Goal: Task Accomplishment & Management: Manage account settings

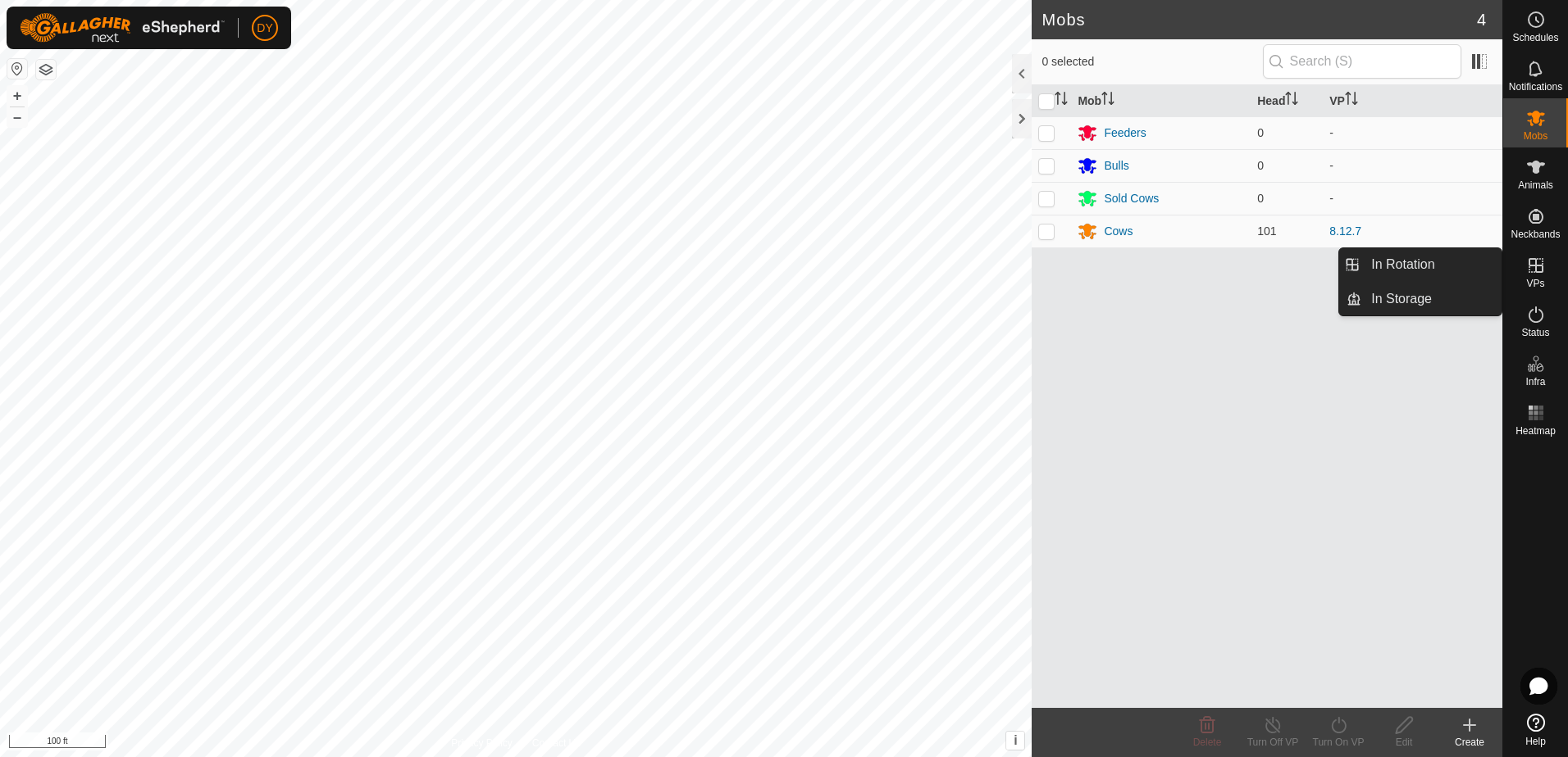
click at [1536, 275] on icon at bounding box center [1535, 265] width 19 height 19
click at [1428, 258] on link "In Rotation" at bounding box center [1431, 265] width 140 height 33
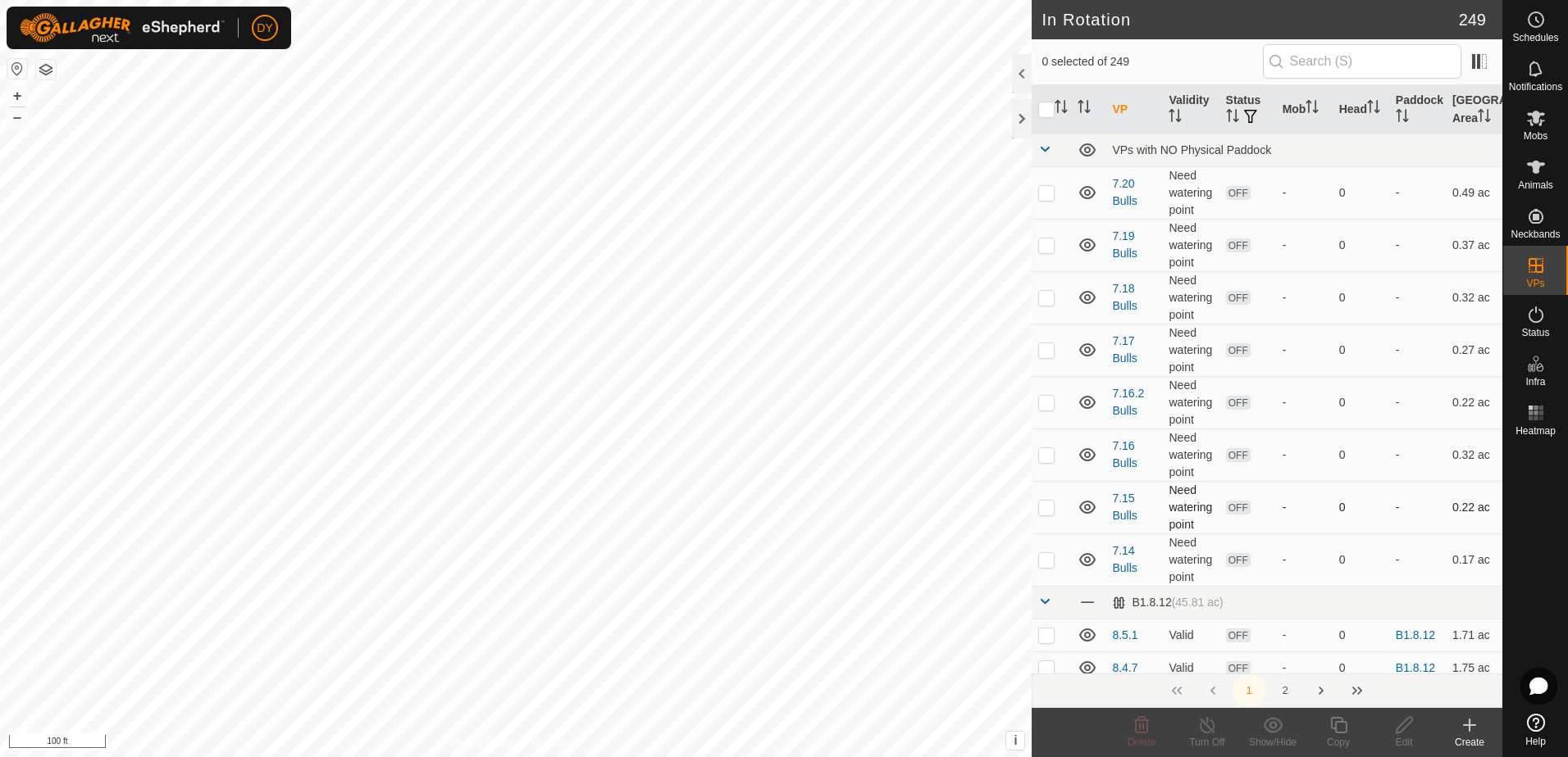
checkbox input "true"
click at [1336, 727] on icon at bounding box center [1339, 725] width 20 height 19
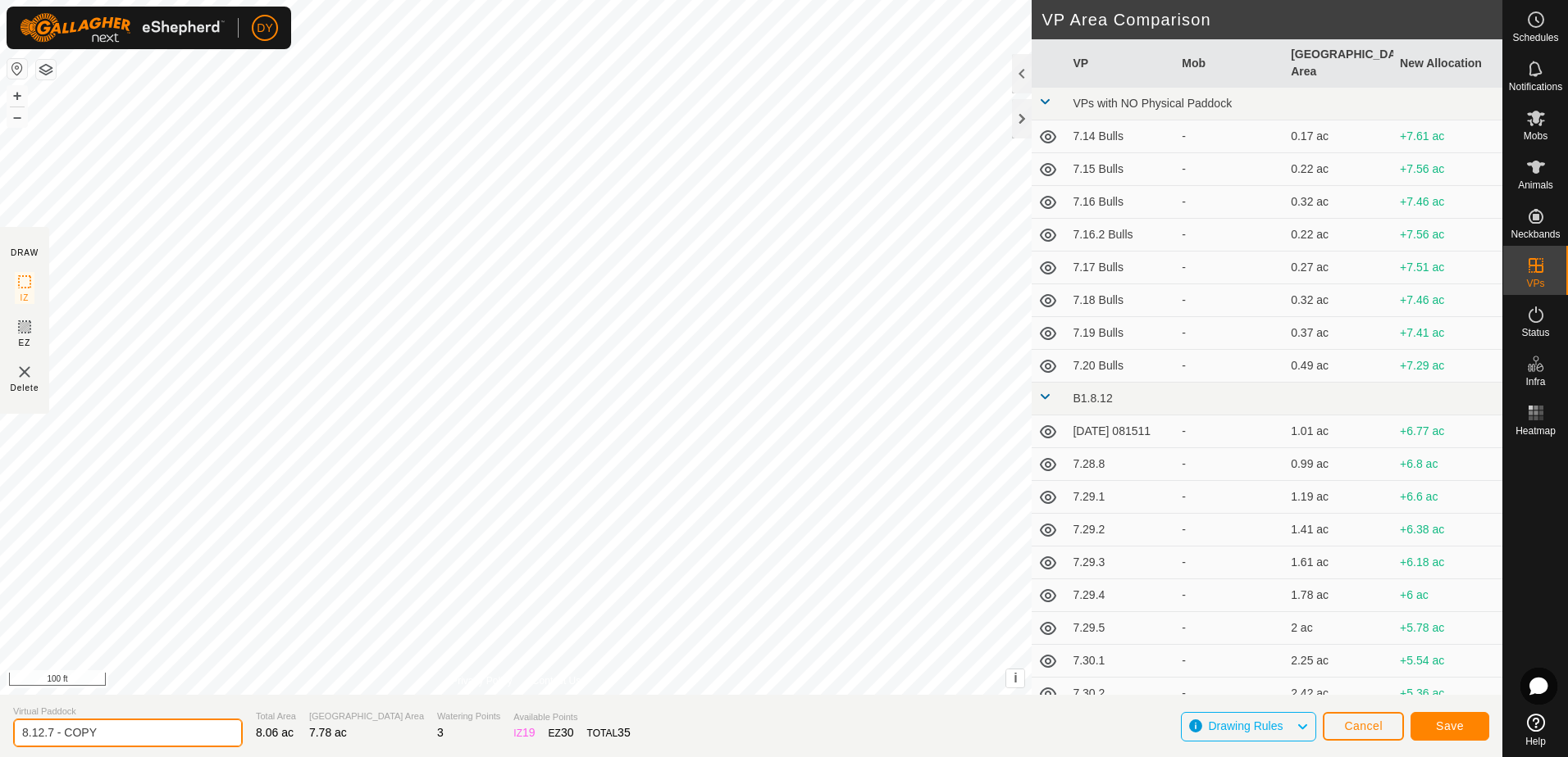
drag, startPoint x: 145, startPoint y: 732, endPoint x: 3, endPoint y: 727, distance: 142.1
click at [4, 727] on section "Virtual Paddock 8.12.7 - COPY Total Area 8.06 ac Grazing Area 7.78 ac Watering …" at bounding box center [751, 727] width 1502 height 63
type input "8.13.1"
click at [1450, 728] on span "Save" at bounding box center [1450, 727] width 28 height 14
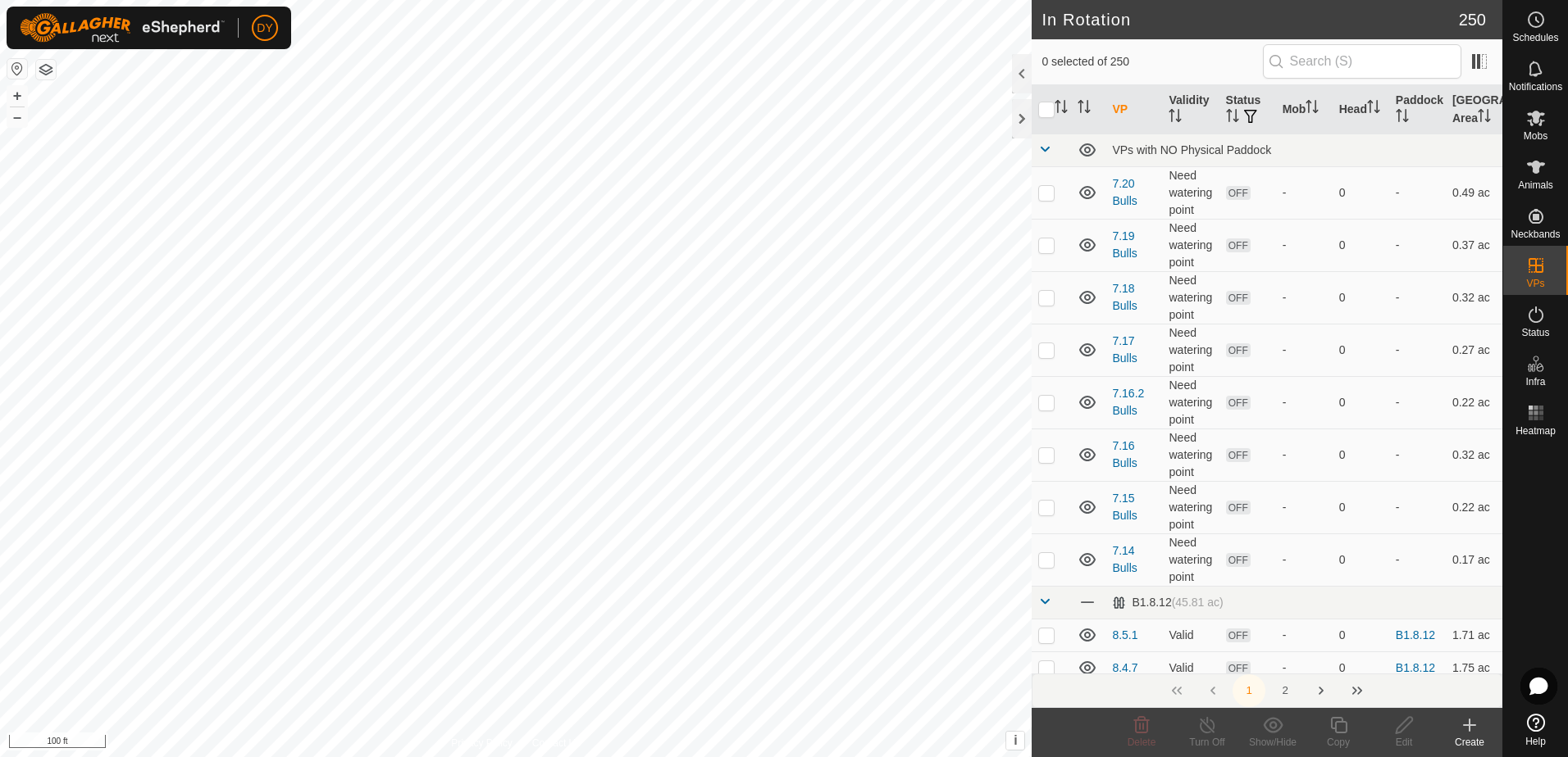
checkbox input "true"
checkbox input "false"
click at [1340, 726] on icon at bounding box center [1339, 725] width 20 height 19
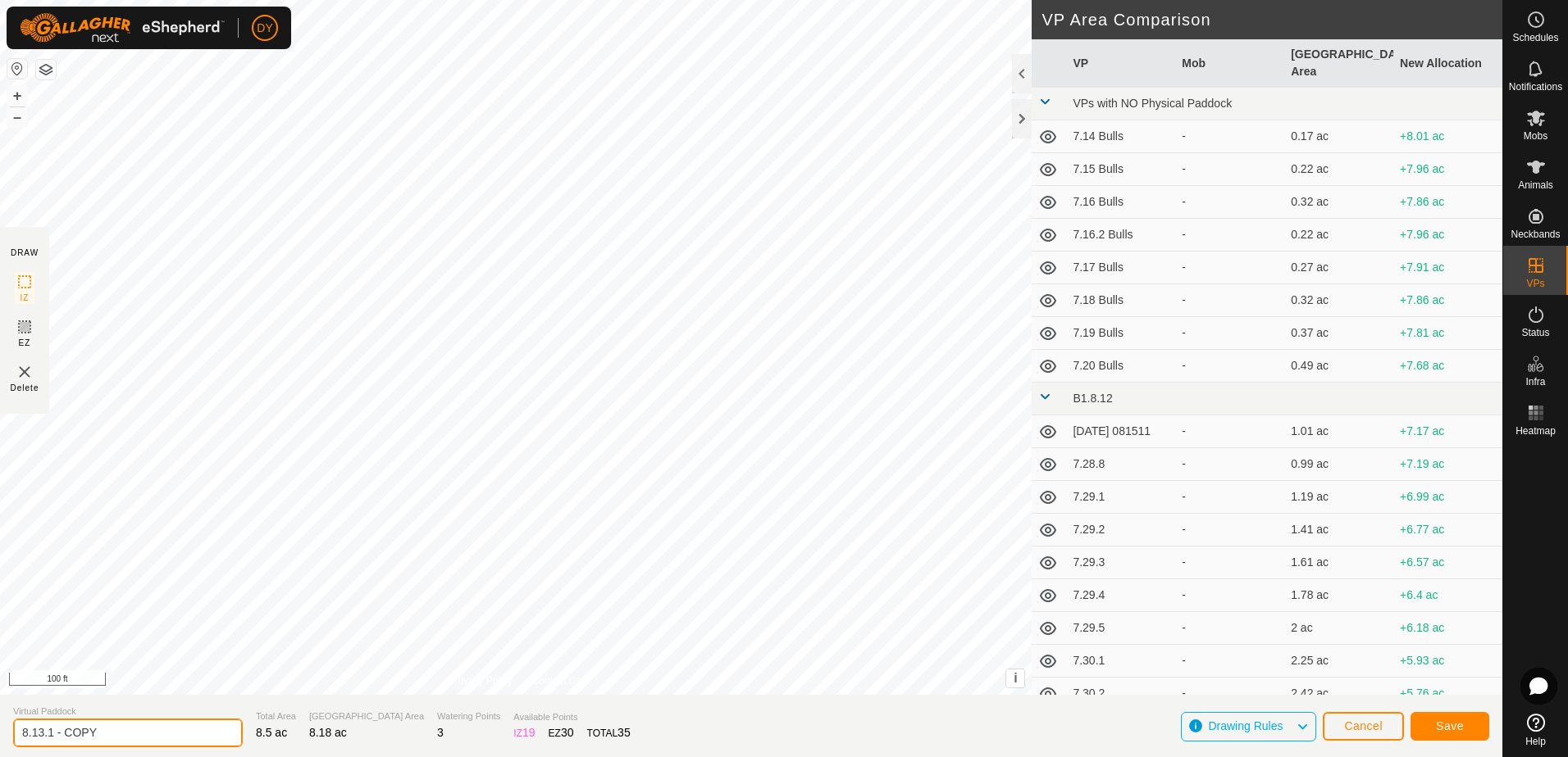
click at [127, 728] on input "8.13.1 - COPY" at bounding box center [128, 733] width 229 height 29
type input "8.13.2"
click at [1476, 732] on button "Save" at bounding box center [1449, 727] width 79 height 29
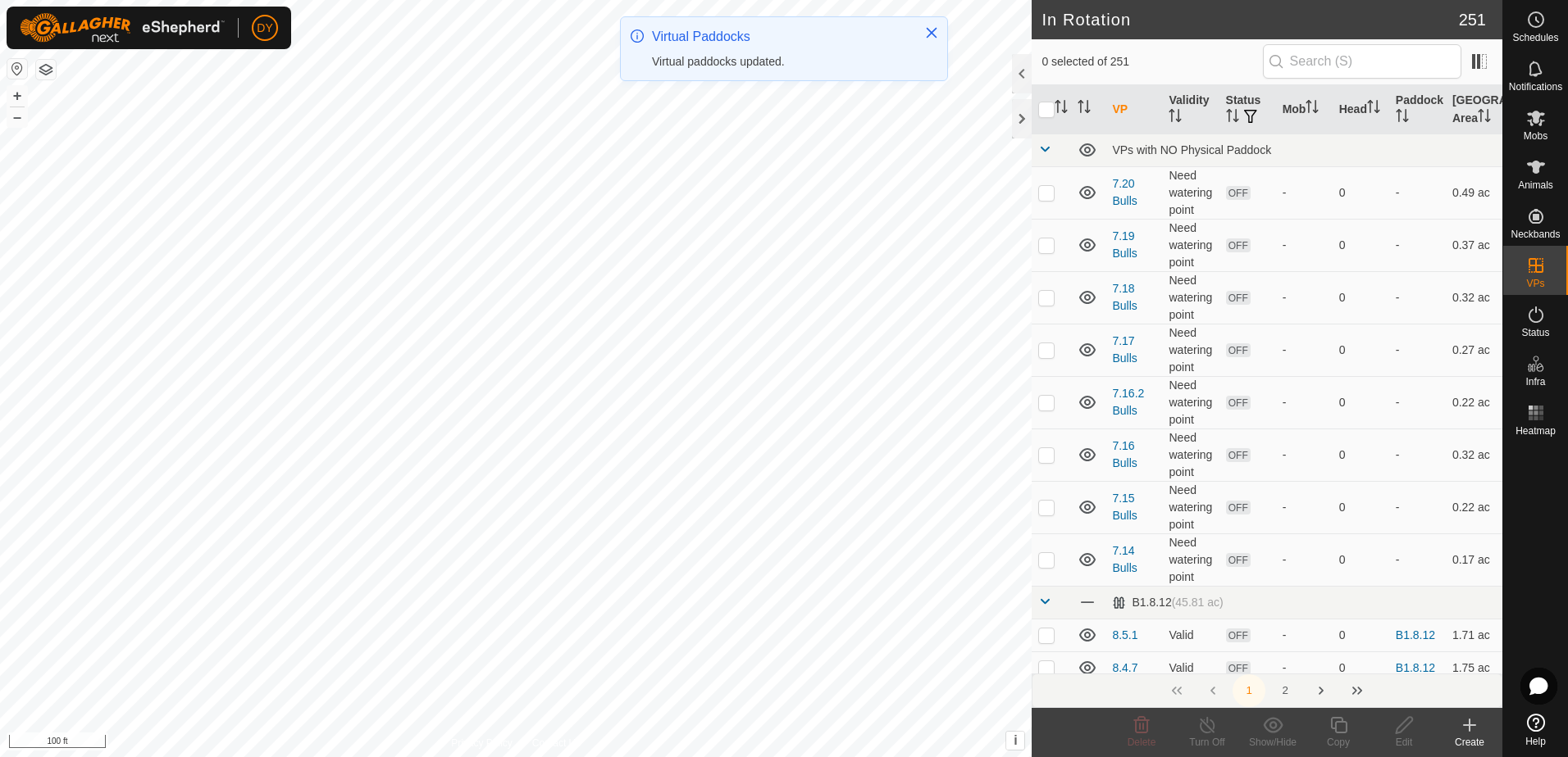
checkbox input "true"
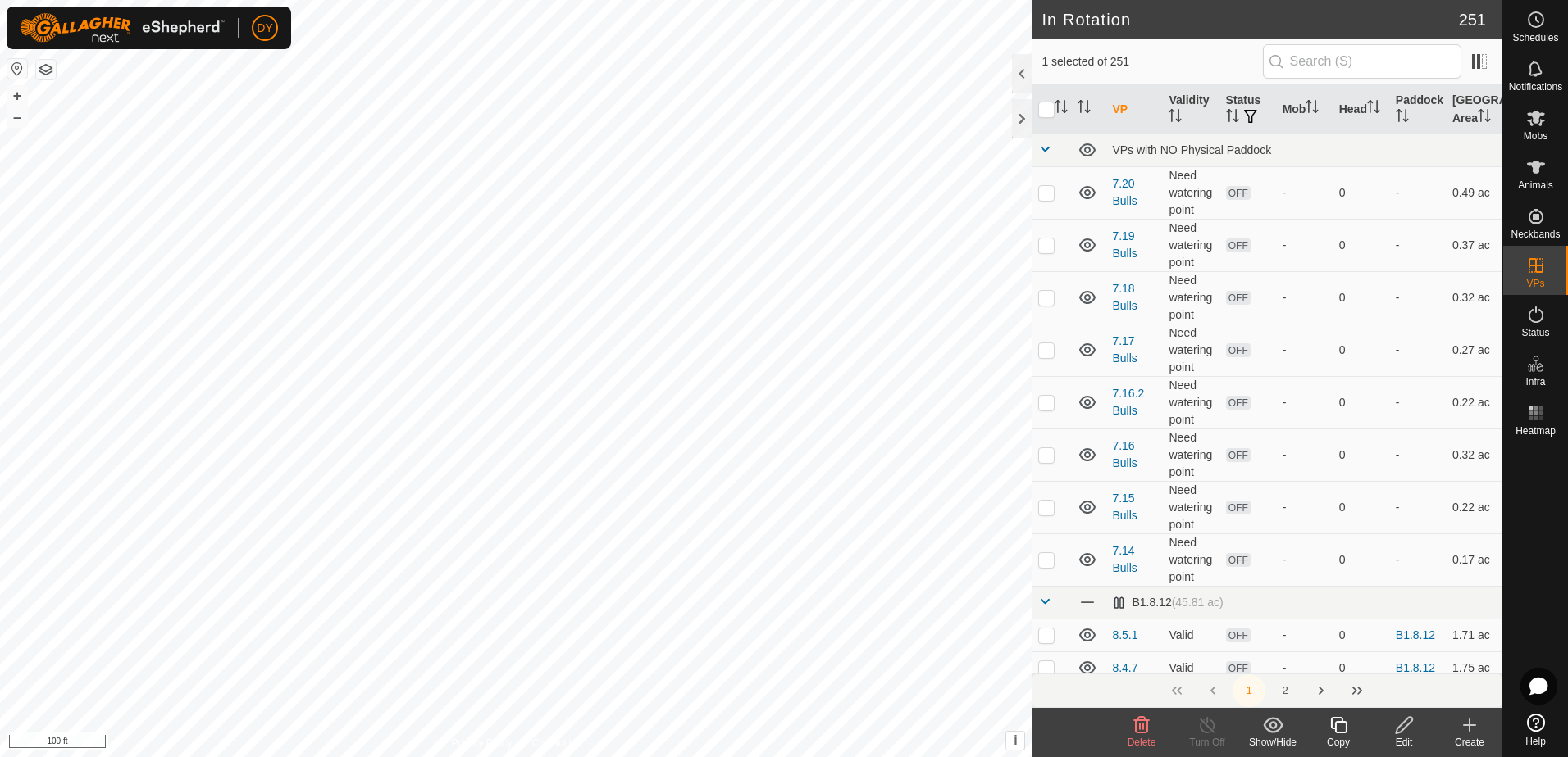
click at [1469, 727] on icon at bounding box center [1469, 726] width 0 height 12
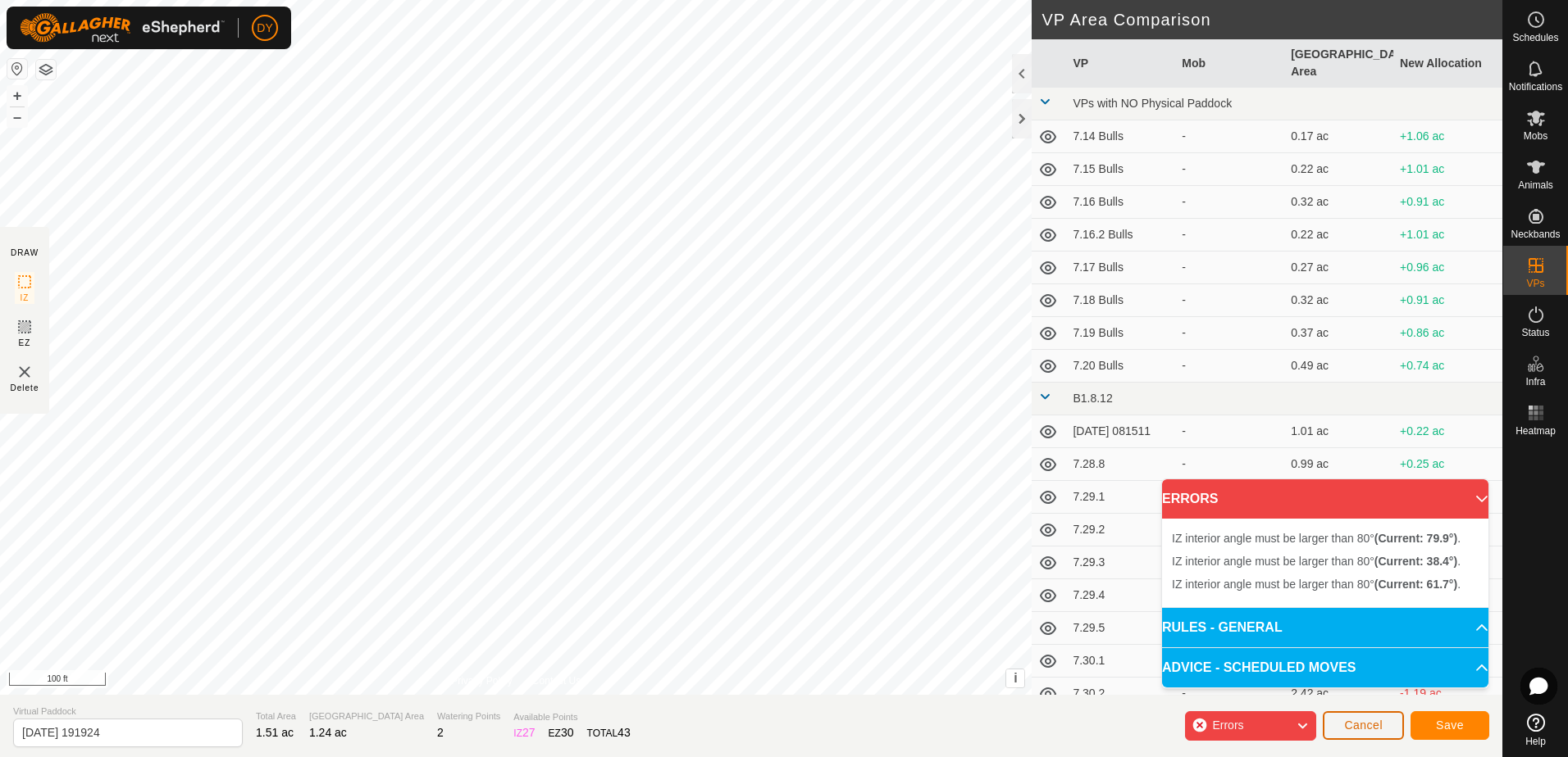
click at [1349, 723] on span "Cancel" at bounding box center [1363, 726] width 39 height 14
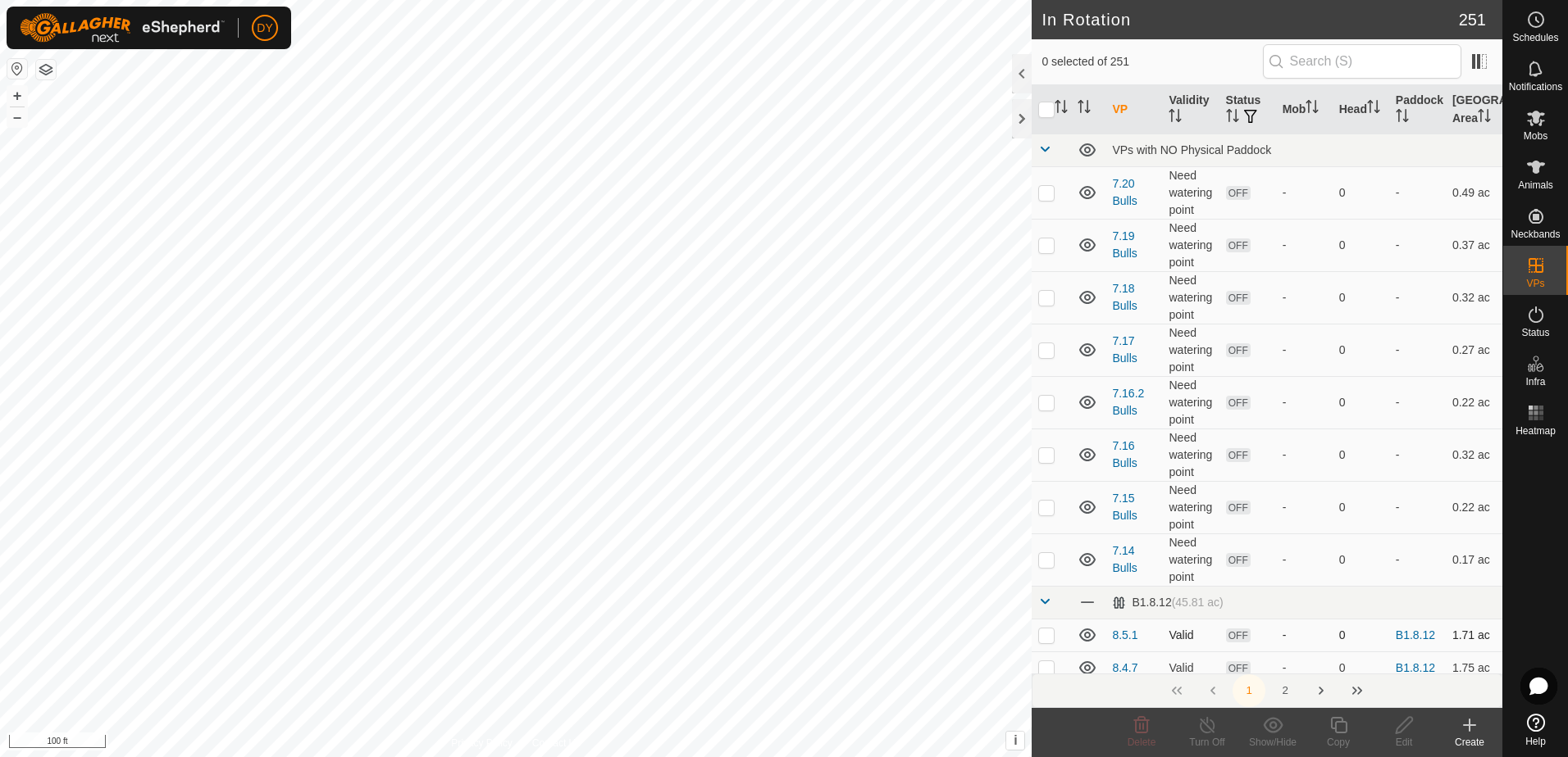
checkbox input "true"
checkbox input "false"
click at [1334, 727] on icon at bounding box center [1339, 725] width 20 height 19
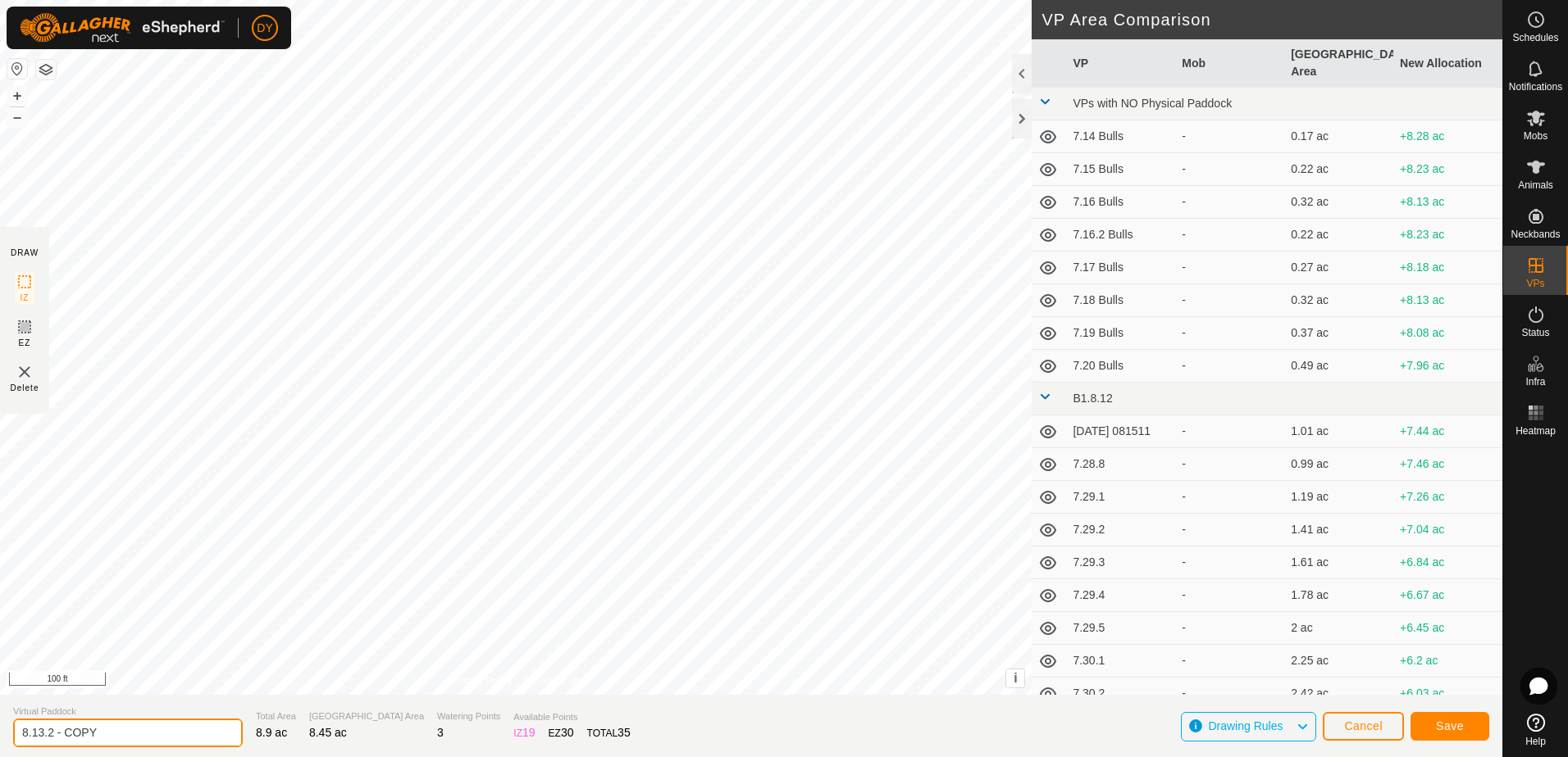
drag, startPoint x: 96, startPoint y: 729, endPoint x: 136, endPoint y: 748, distance: 44.3
click at [99, 729] on input "8.13.2 - COPY" at bounding box center [128, 733] width 229 height 29
type input "8.13.3"
click at [1438, 727] on span "Save" at bounding box center [1450, 727] width 28 height 14
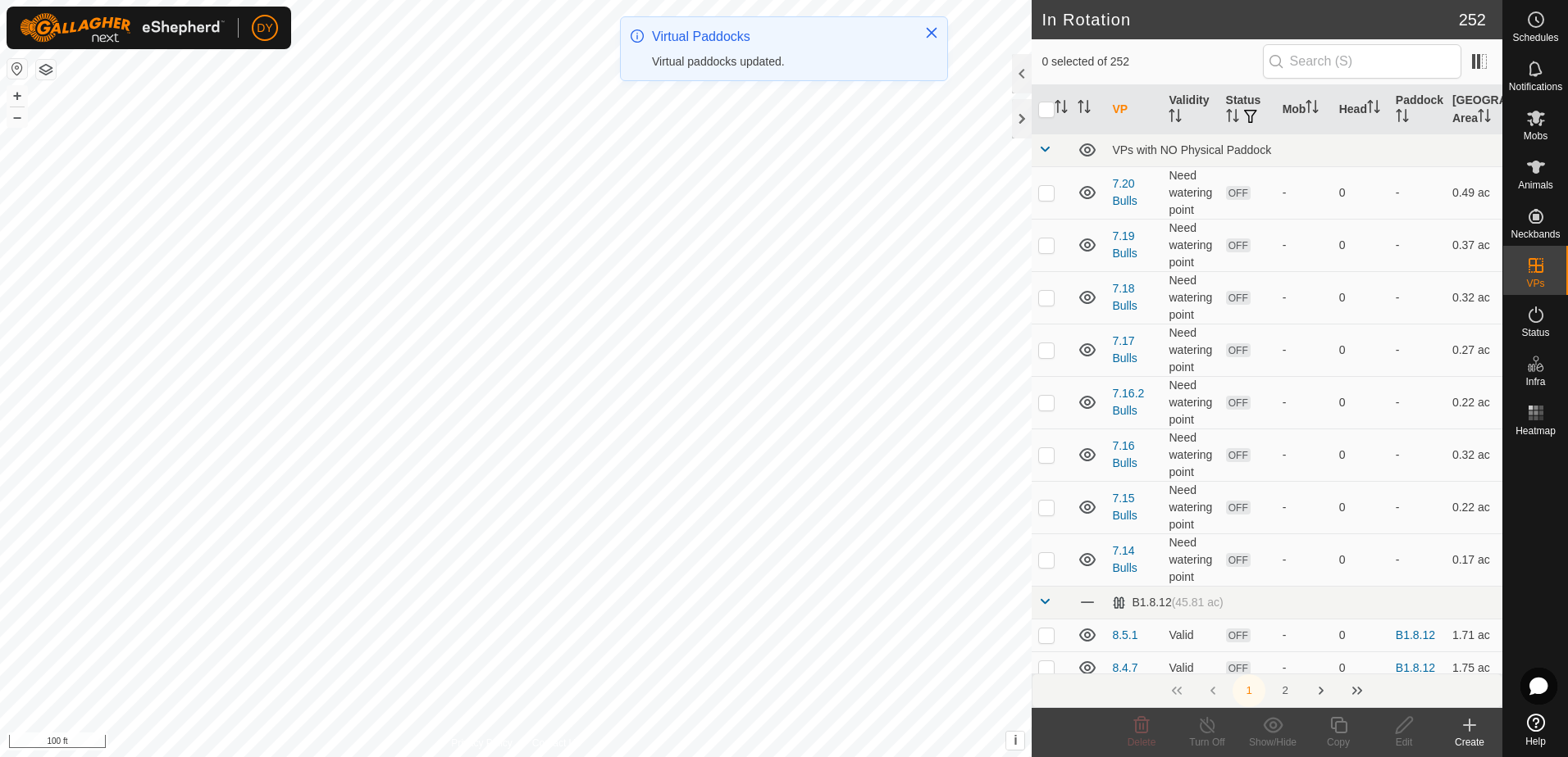
checkbox input "true"
checkbox input "false"
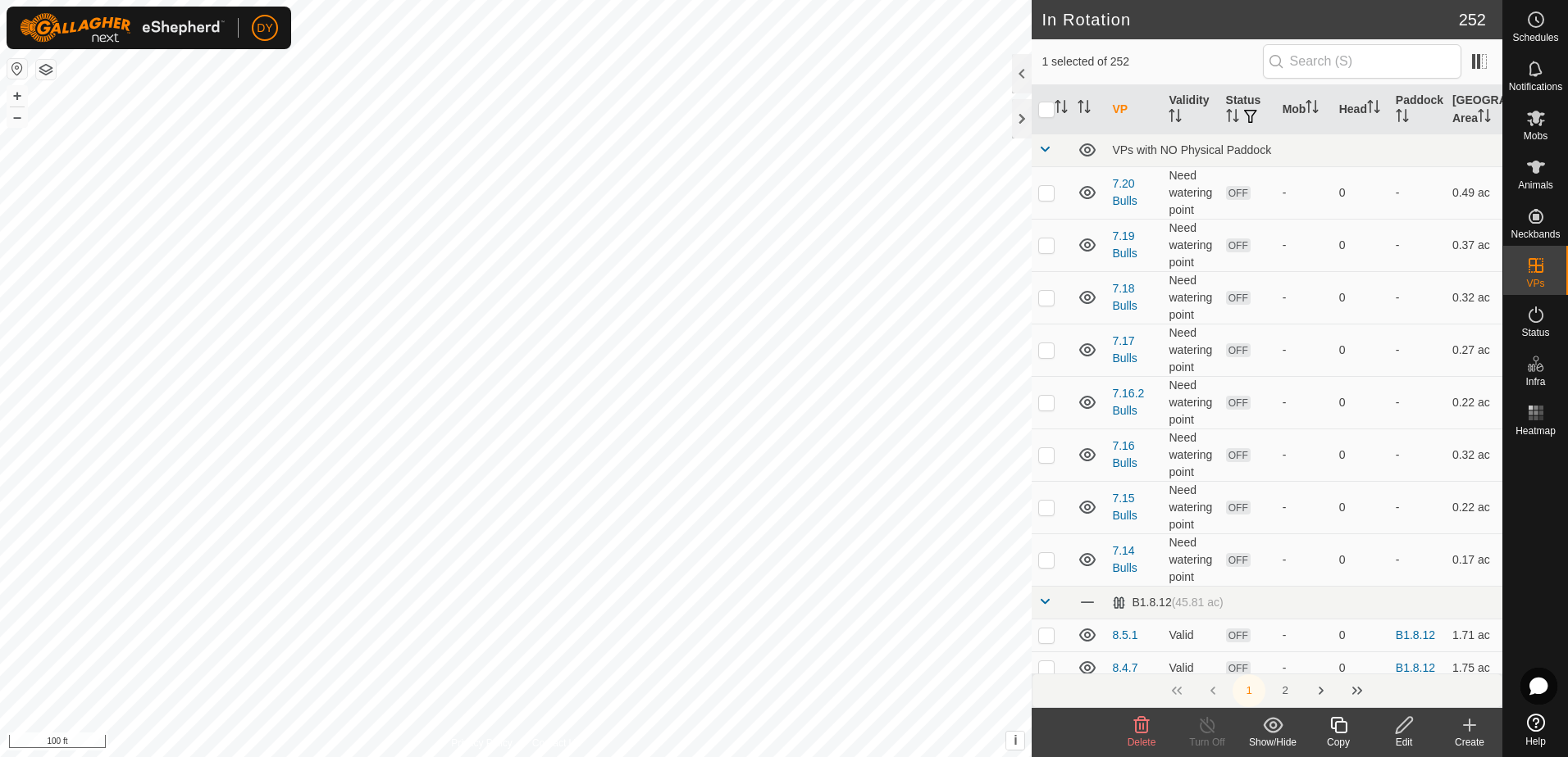
click at [1333, 730] on icon at bounding box center [1339, 725] width 20 height 19
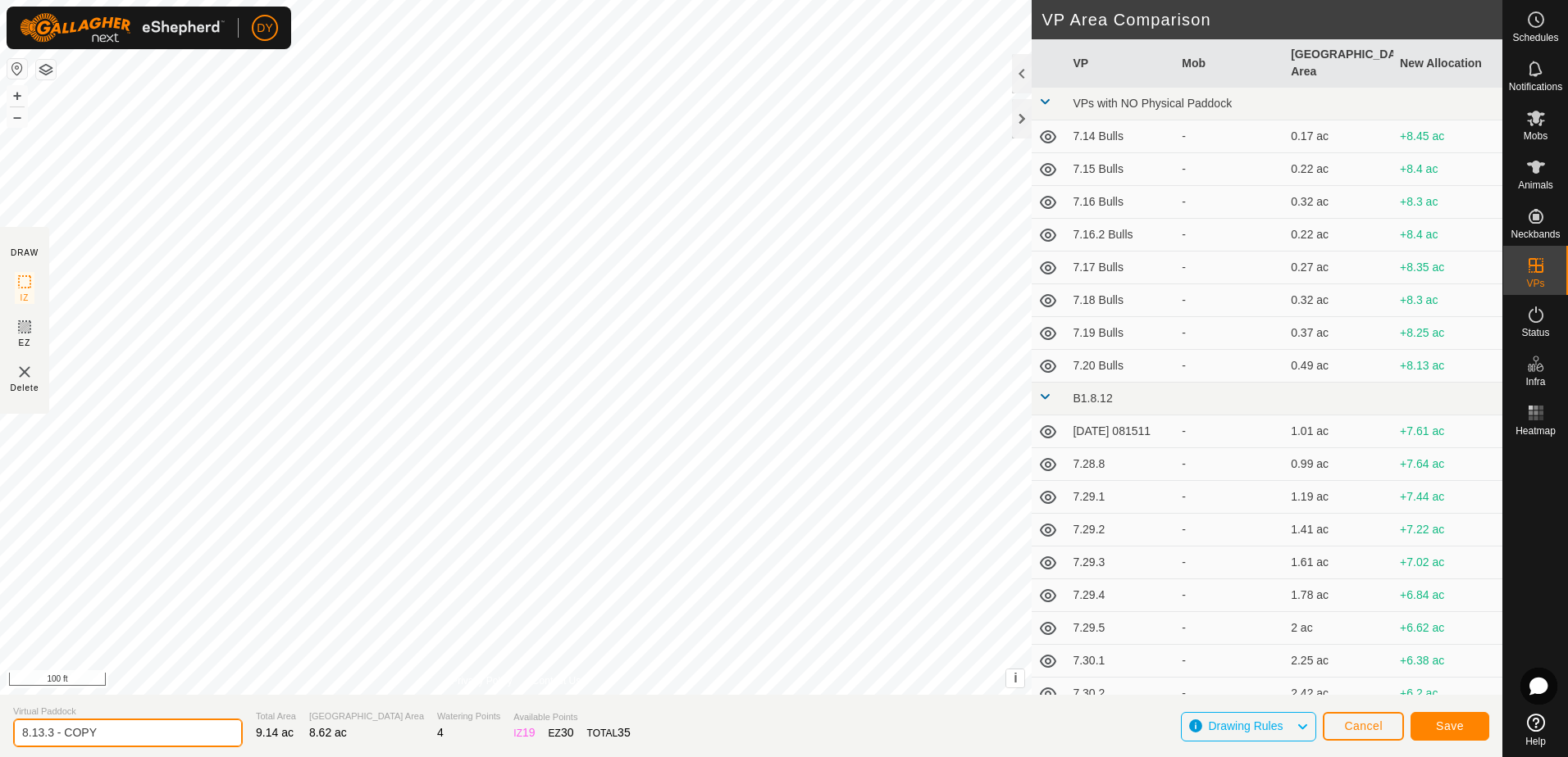
drag, startPoint x: 71, startPoint y: 728, endPoint x: 48, endPoint y: 726, distance: 23.1
click at [48, 726] on input "8.13.3 - COPY" at bounding box center [128, 733] width 229 height 29
type input "8.13.4"
click at [1431, 727] on button "Save" at bounding box center [1449, 727] width 79 height 29
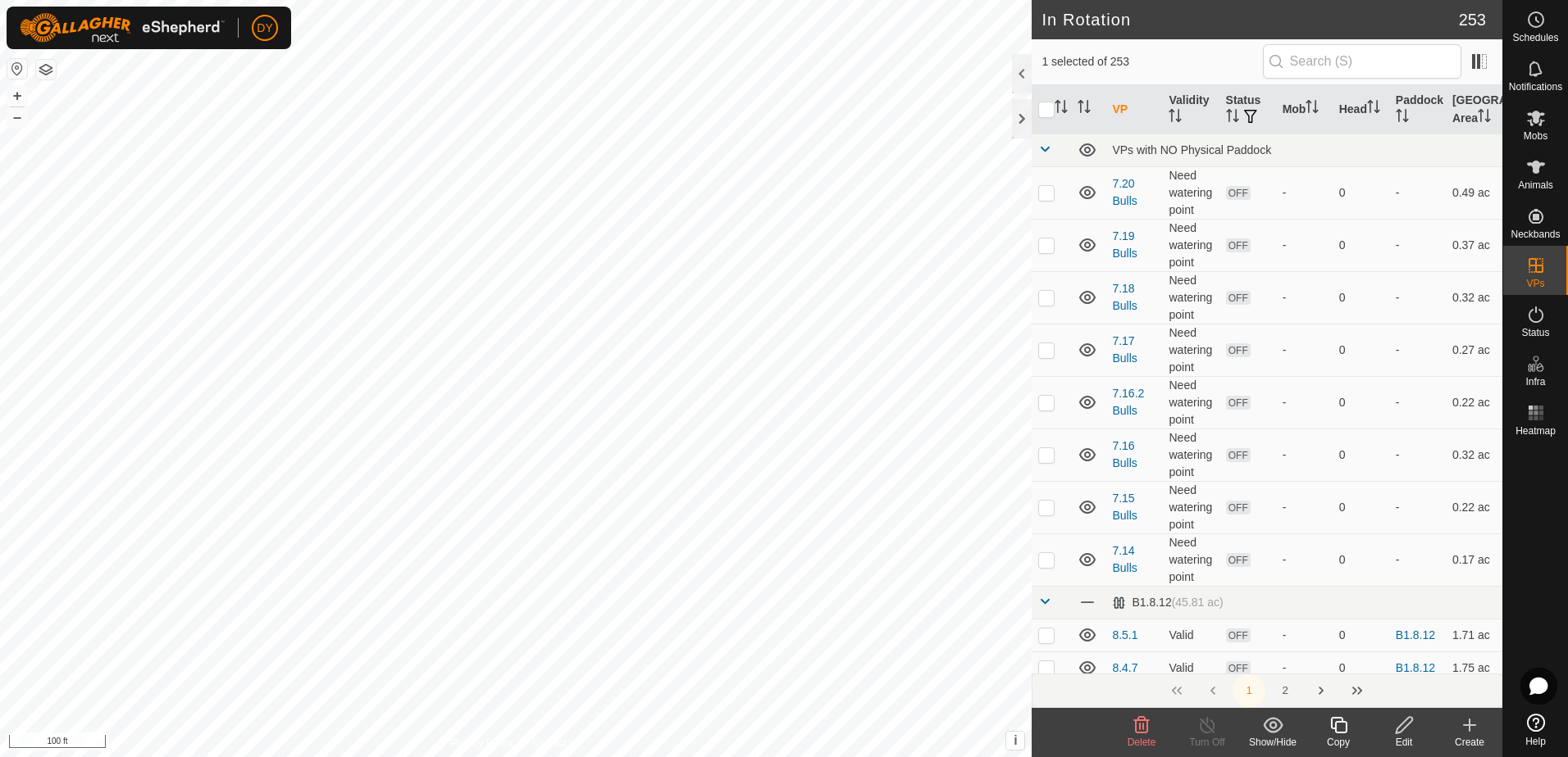
checkbox input "false"
checkbox input "true"
click at [1340, 728] on icon at bounding box center [1339, 725] width 20 height 19
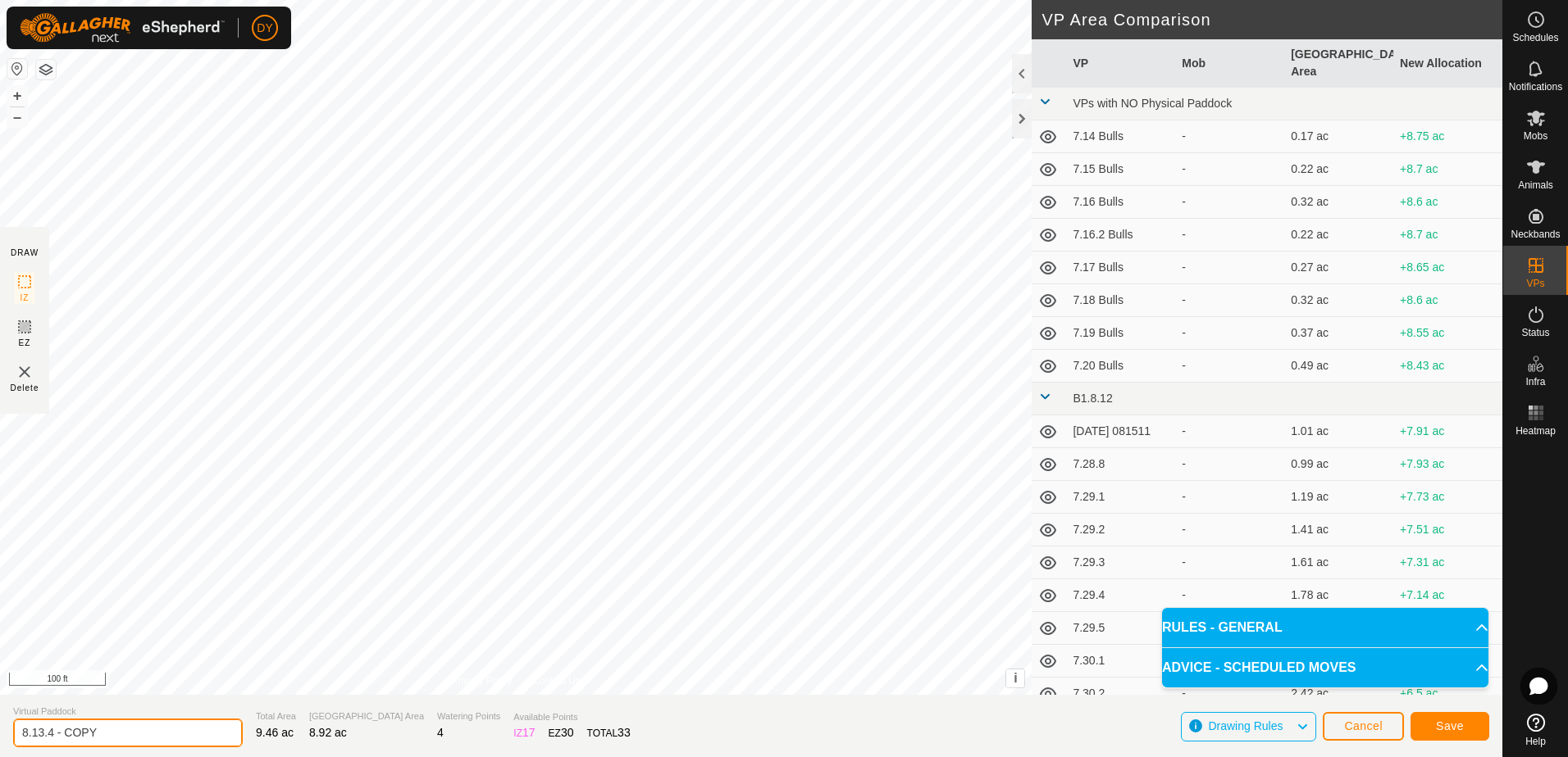
click at [100, 731] on input "8.13.4 - COPY" at bounding box center [128, 733] width 229 height 29
type input "8.13.5"
click at [1436, 731] on button "Save" at bounding box center [1449, 727] width 79 height 29
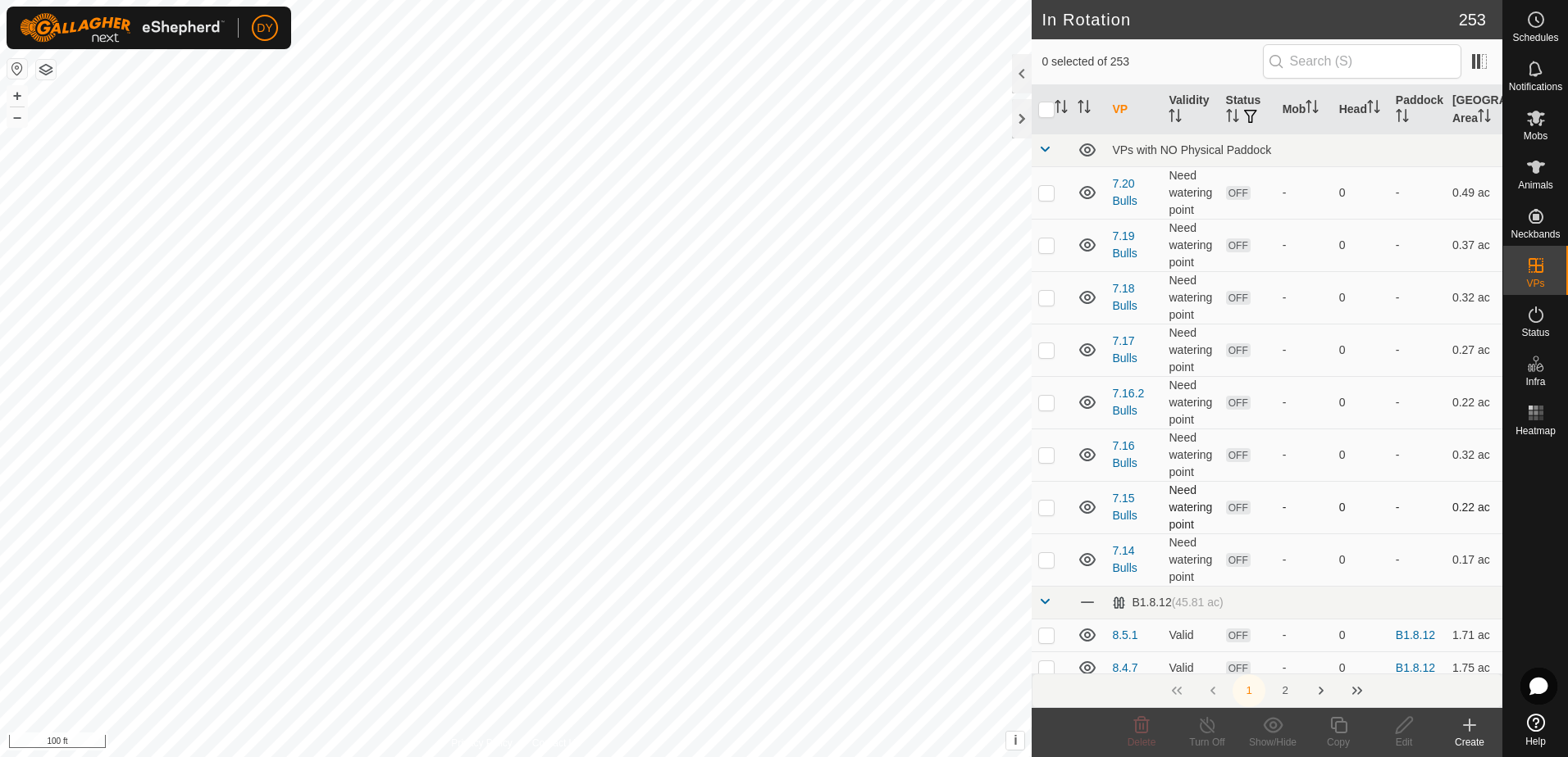
checkbox input "true"
checkbox input "false"
checkbox input "true"
checkbox input "false"
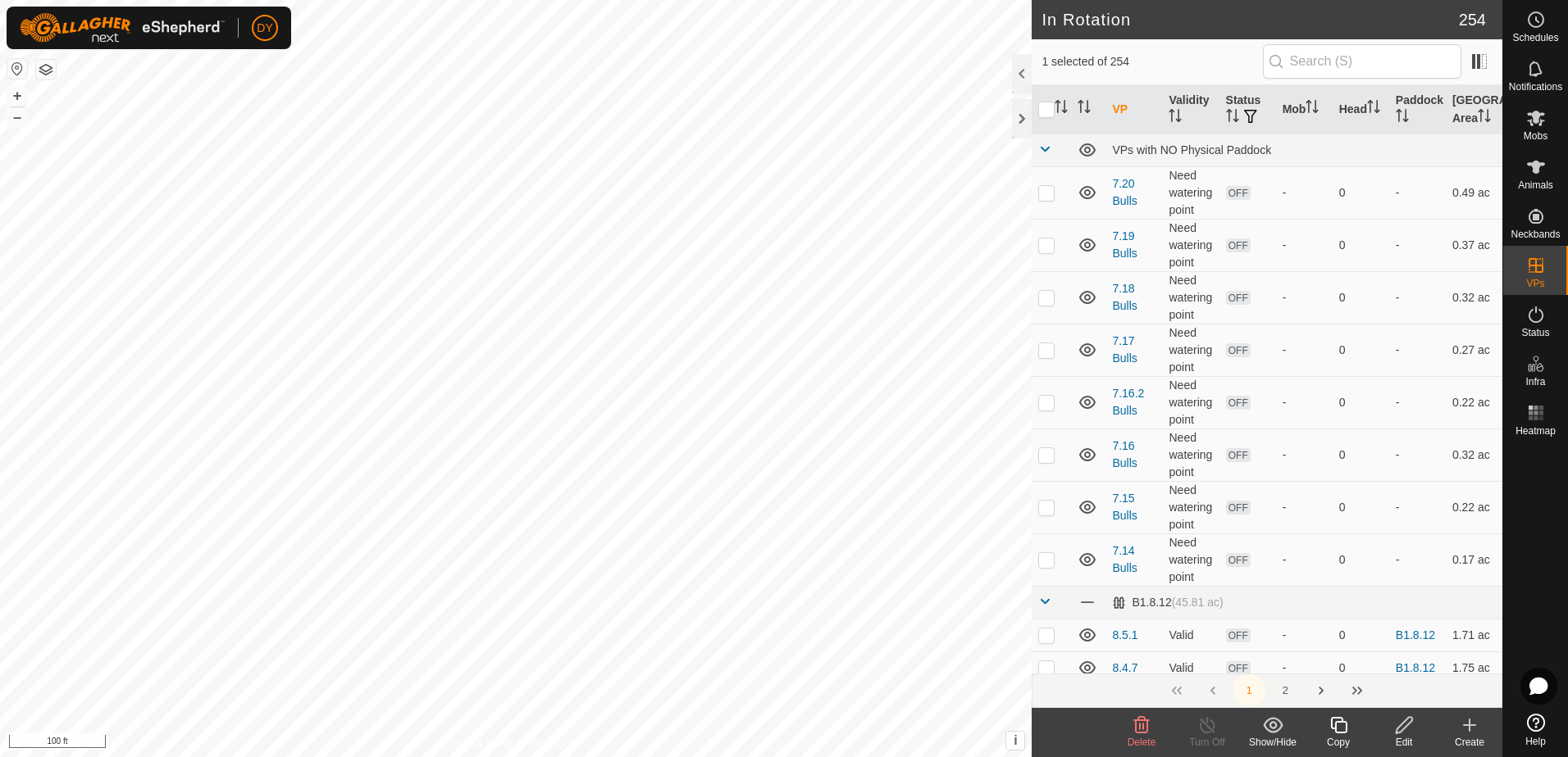
checkbox input "true"
checkbox input "false"
click at [1343, 729] on icon at bounding box center [1339, 725] width 20 height 19
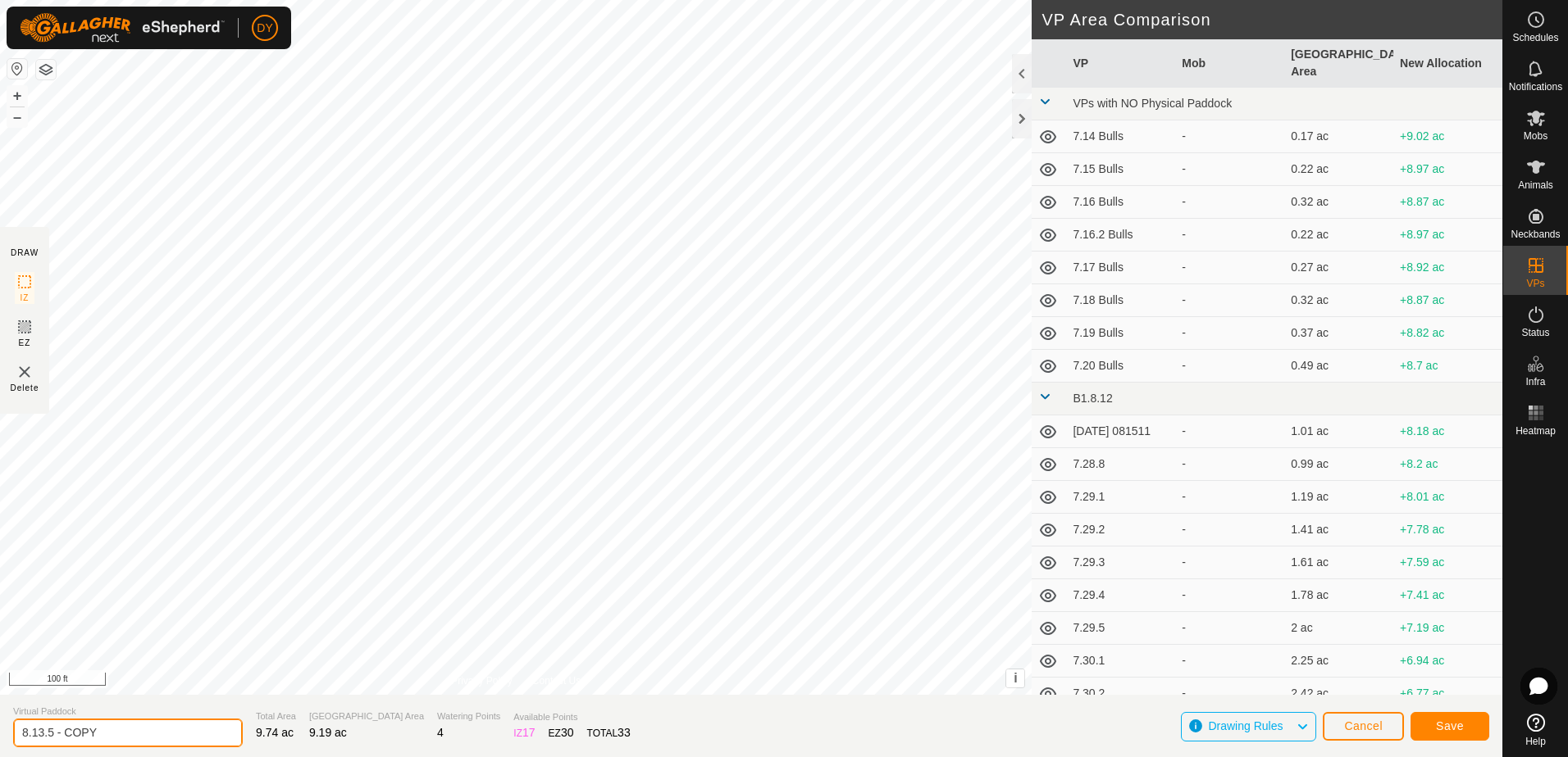
click at [55, 727] on input "8.13.5 - COPY" at bounding box center [128, 733] width 229 height 29
type input "8.13.6"
click at [1445, 722] on span "Save" at bounding box center [1450, 727] width 28 height 14
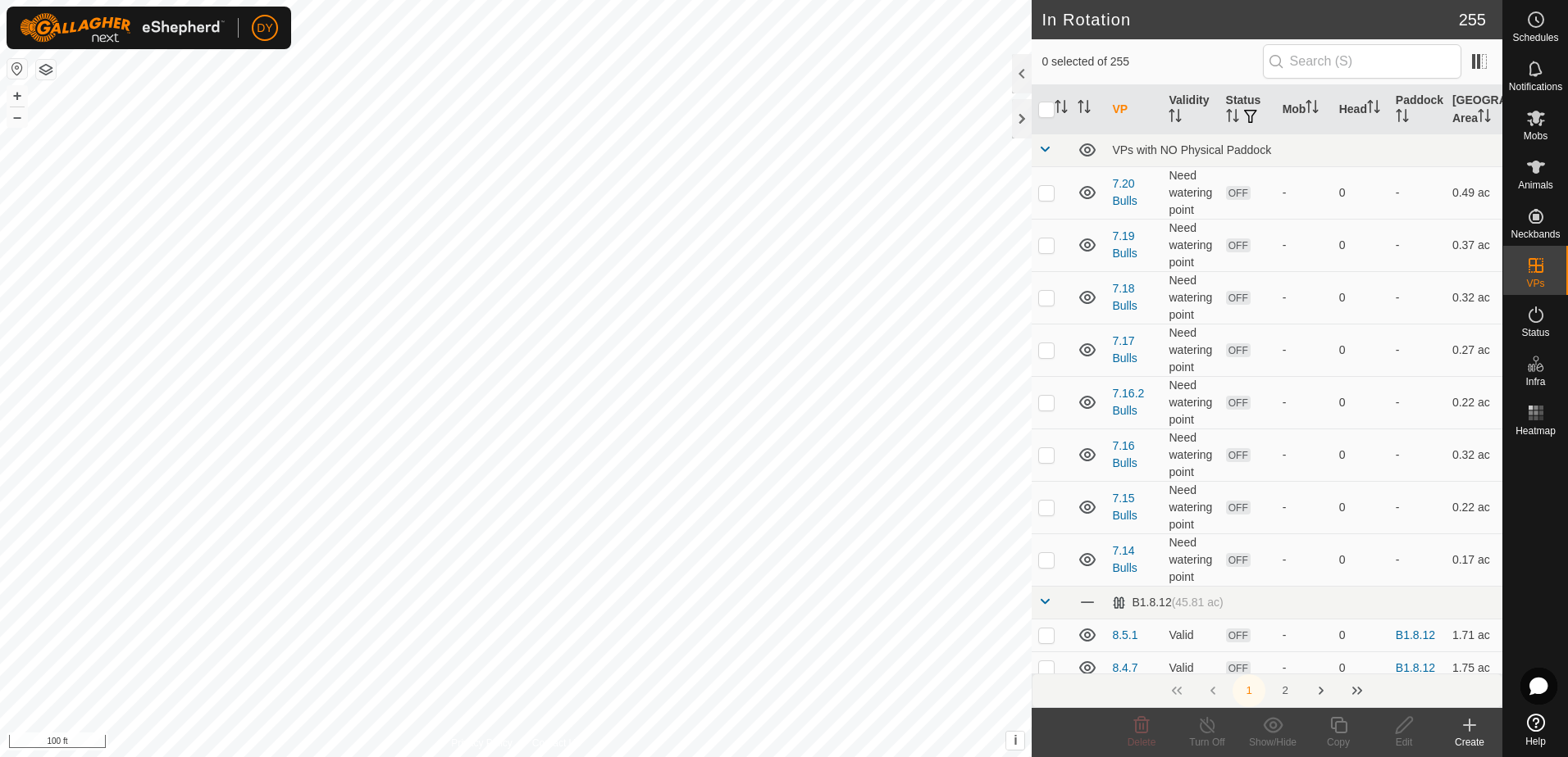
checkbox input "true"
checkbox input "false"
click at [1340, 732] on icon at bounding box center [1338, 725] width 16 height 16
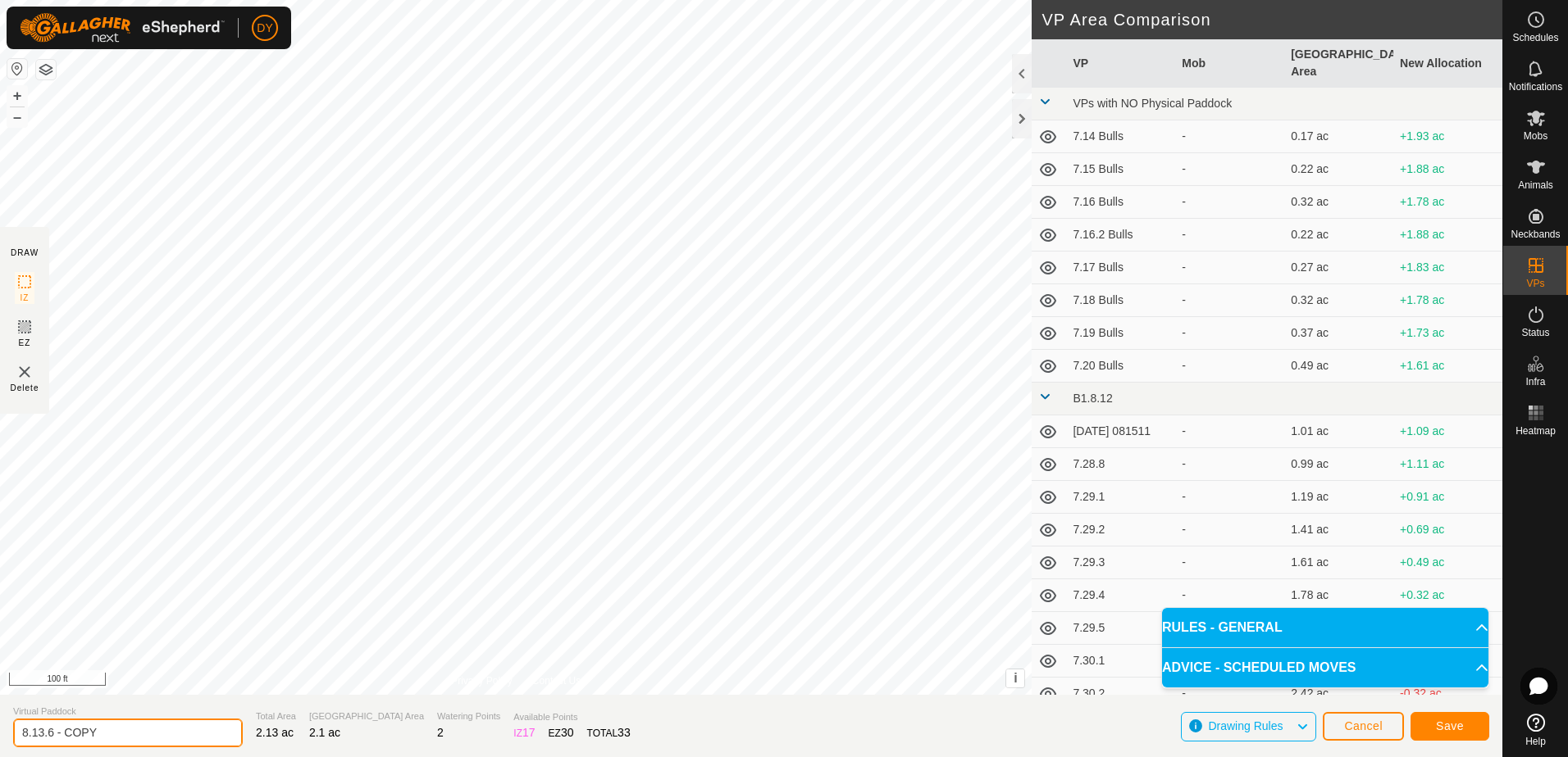
click at [110, 730] on input "8.13.6 - COPY" at bounding box center [128, 733] width 229 height 29
type input "8.13.7"
click at [1416, 727] on button "Save" at bounding box center [1449, 727] width 79 height 29
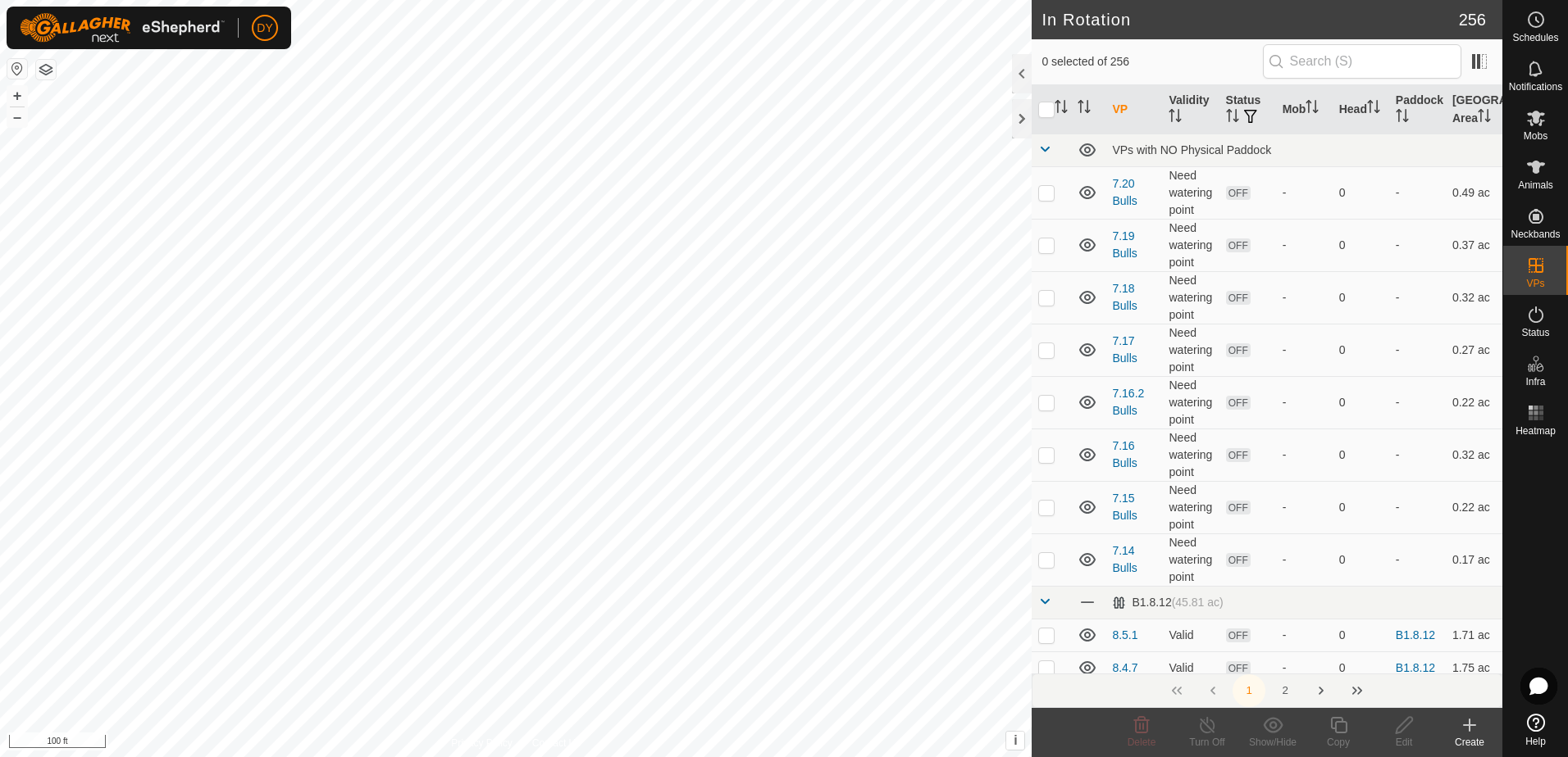
click at [1472, 727] on icon at bounding box center [1469, 725] width 19 height 19
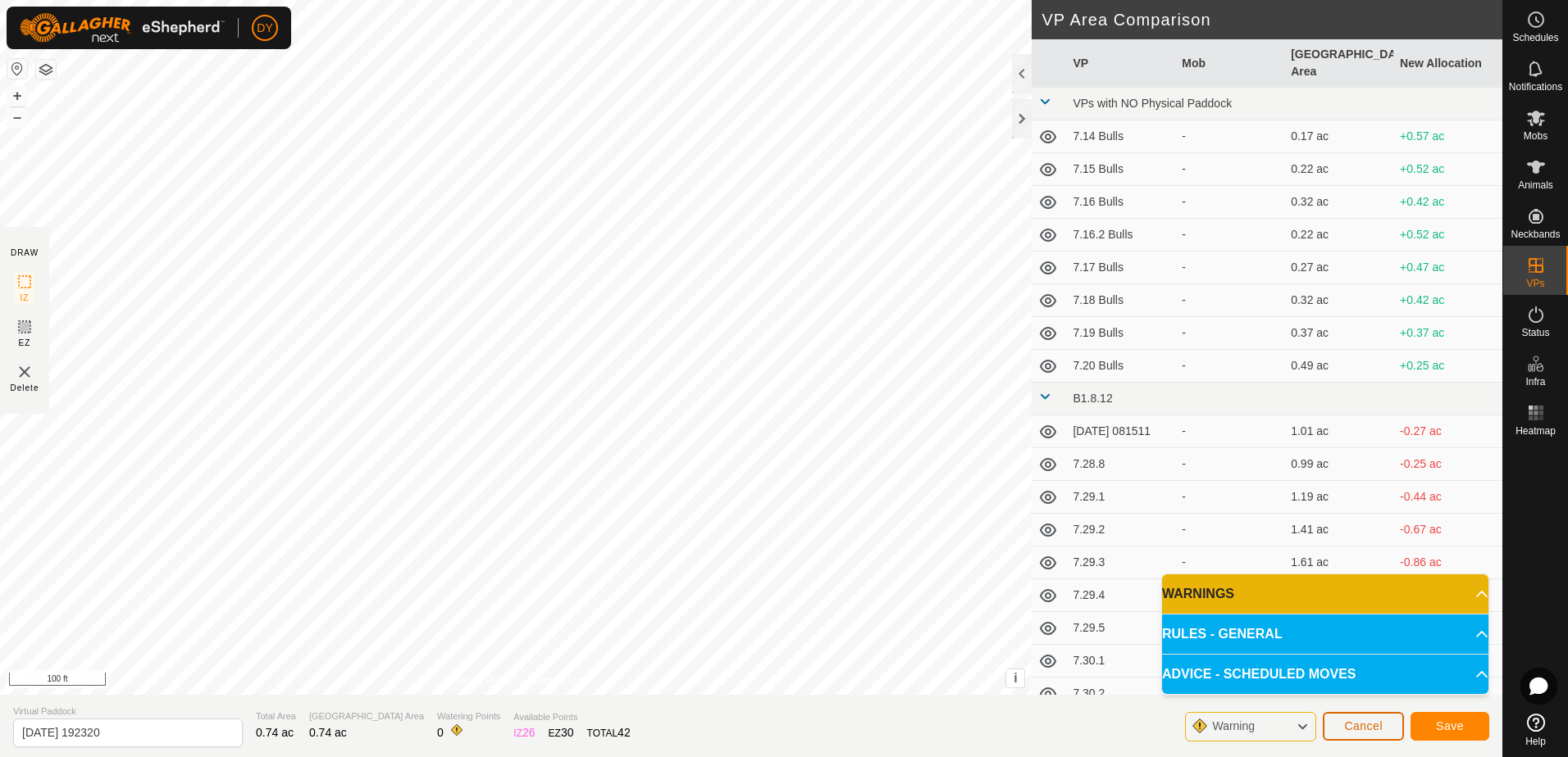
click at [1382, 729] on span "Cancel" at bounding box center [1363, 727] width 39 height 14
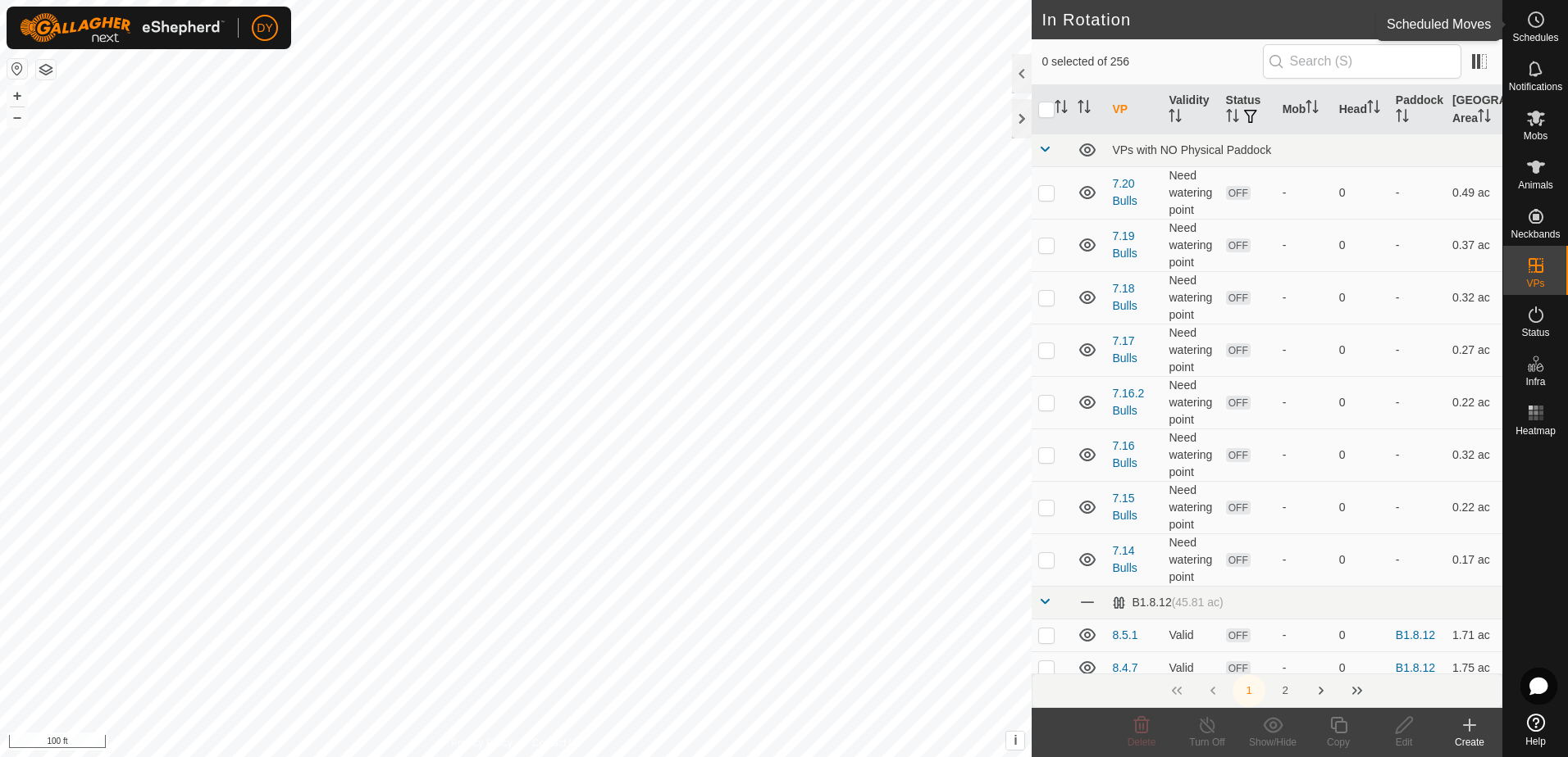
click at [1521, 26] on es-schedule-vp-svg-icon at bounding box center [1535, 19] width 30 height 26
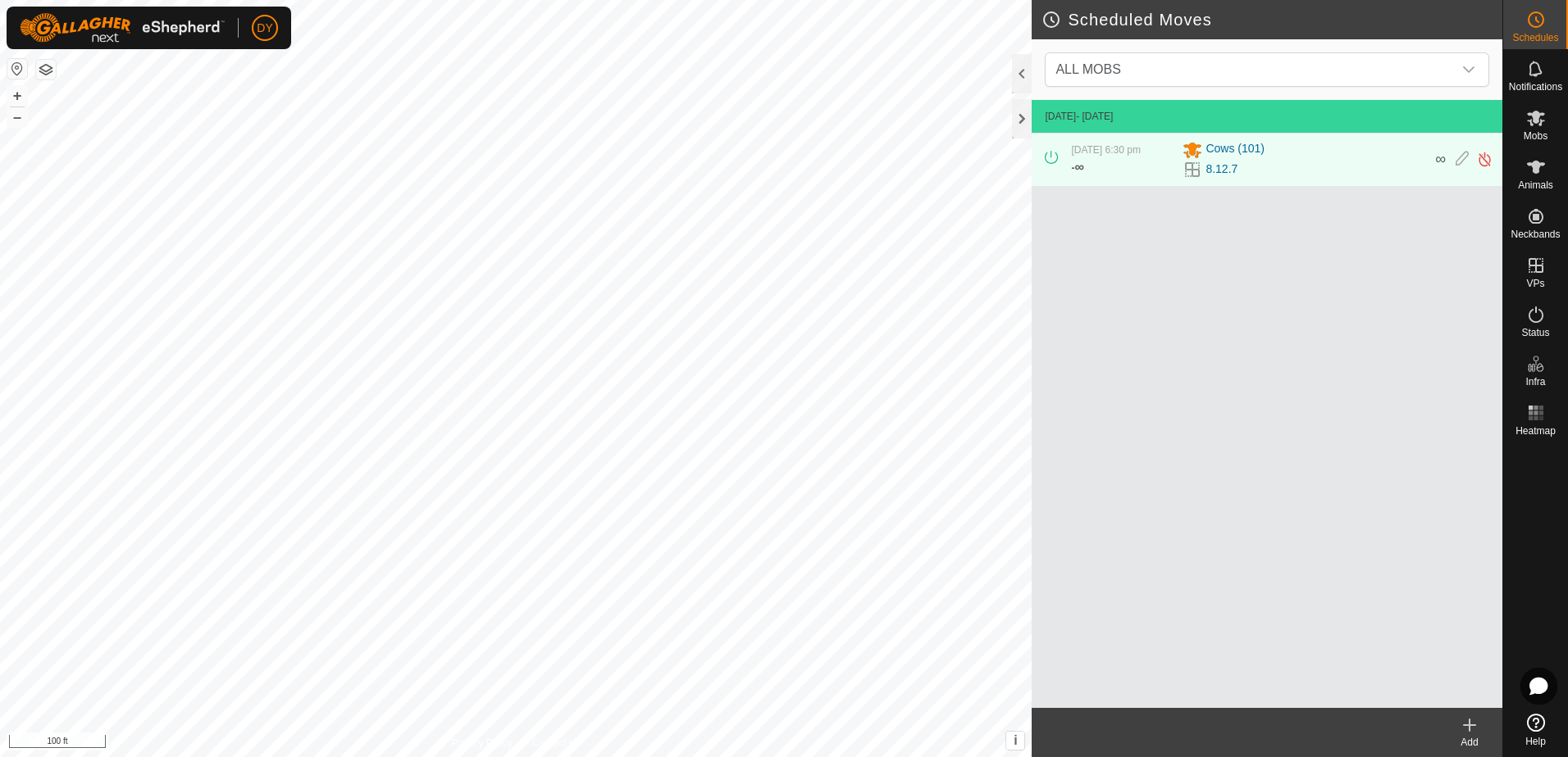
click at [1469, 724] on icon at bounding box center [1469, 726] width 0 height 12
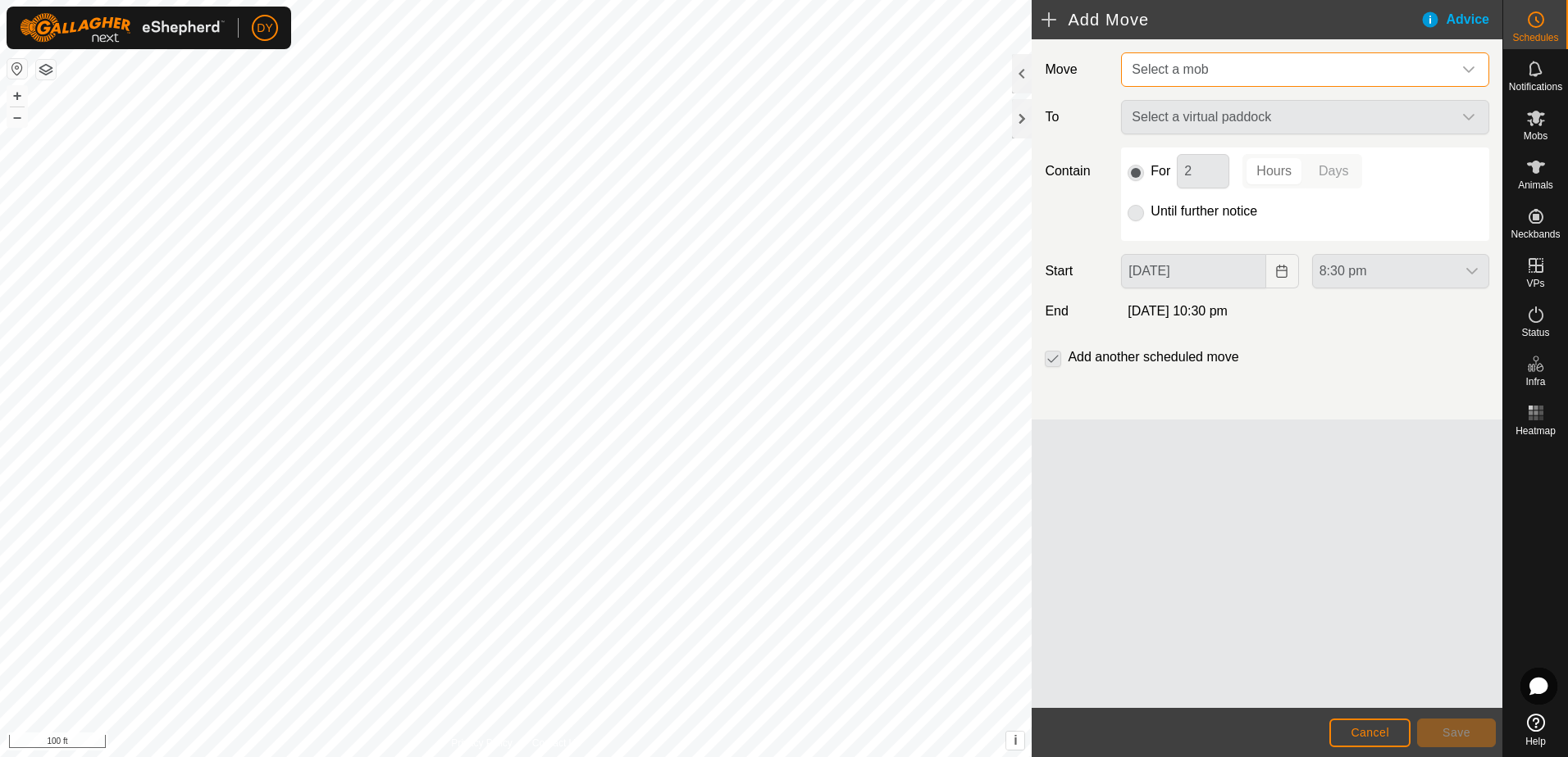
click at [1190, 71] on span "Select a mob" at bounding box center [1169, 69] width 76 height 14
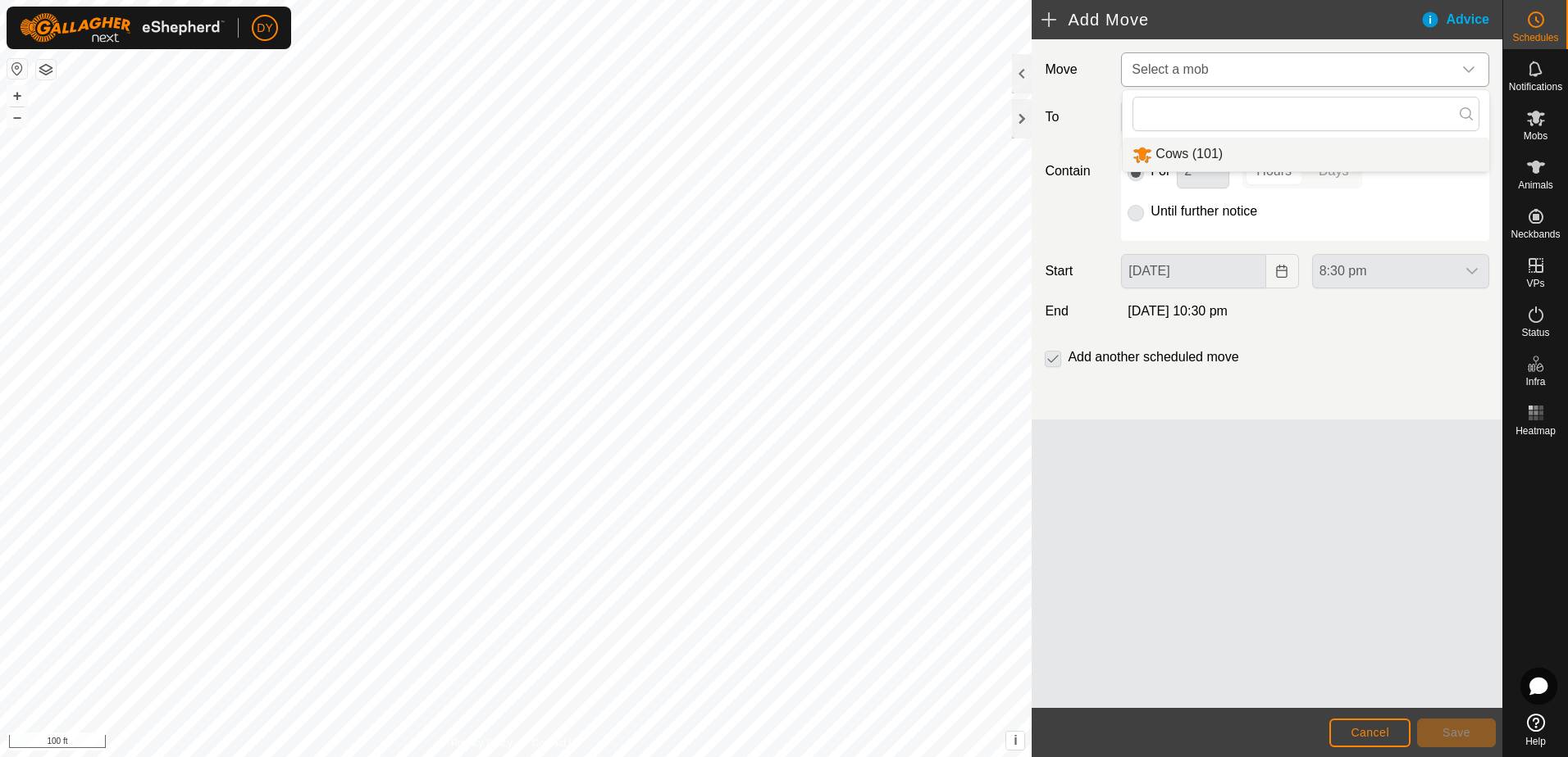
click at [1184, 152] on li "Cows (101)" at bounding box center [1305, 155] width 366 height 34
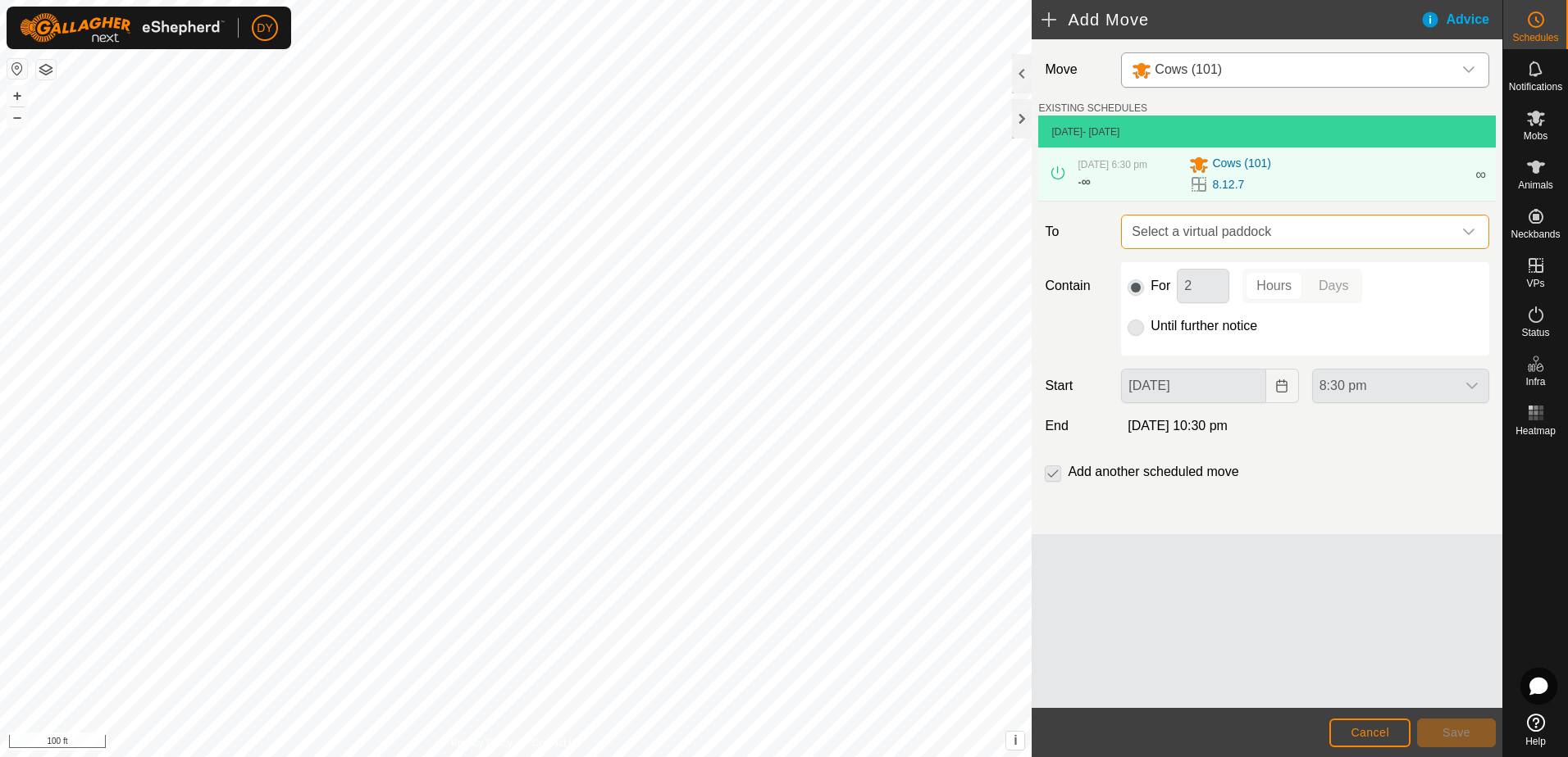
click at [1235, 233] on span "Select a virtual paddock" at bounding box center [1288, 232] width 327 height 33
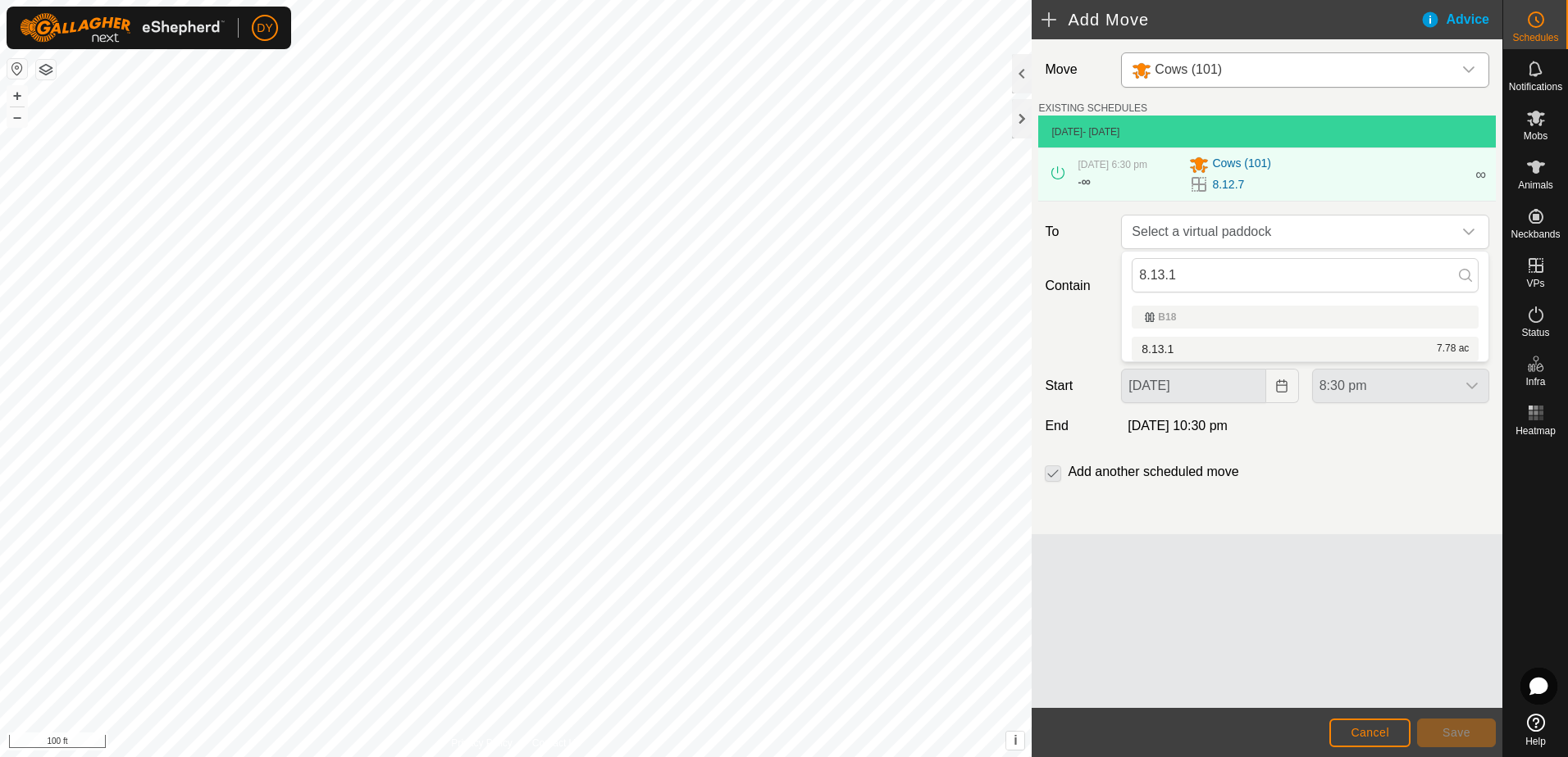
type input "8.13.1"
click at [1170, 348] on li "8.13.1 7.78 ac" at bounding box center [1305, 348] width 347 height 25
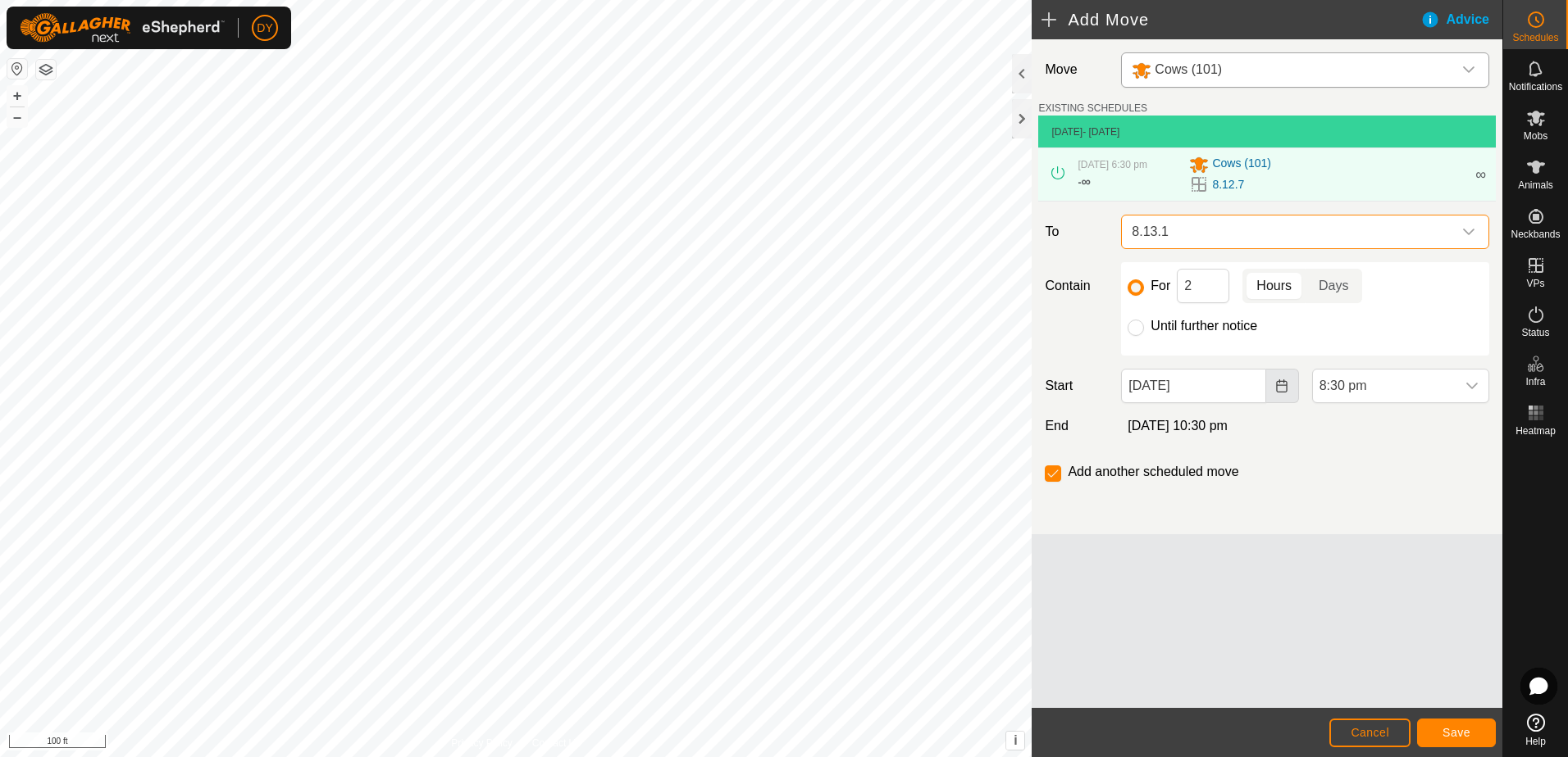
click at [1285, 387] on icon "Choose Date" at bounding box center [1282, 387] width 14 height 14
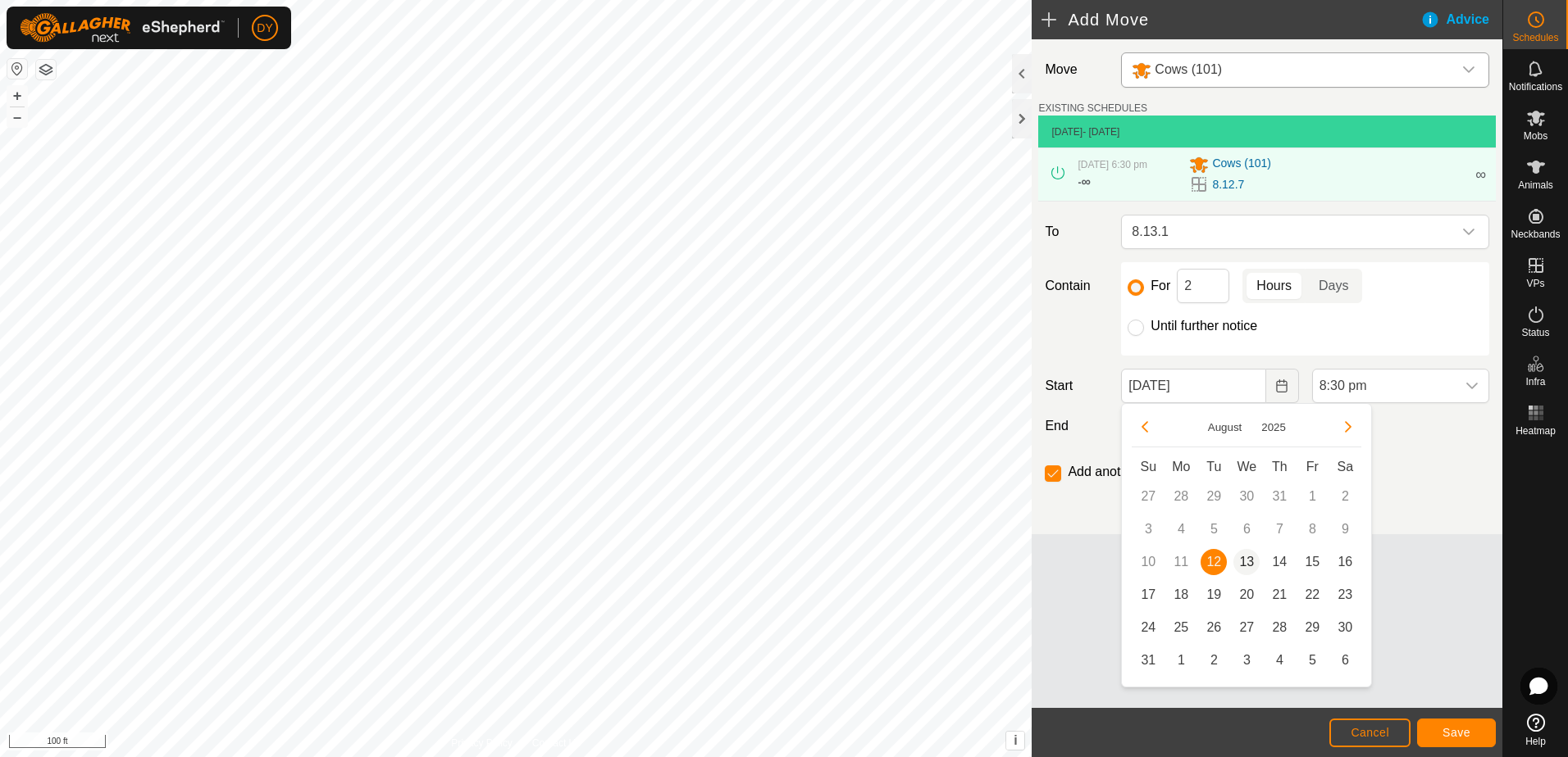
click at [1251, 561] on span "13" at bounding box center [1246, 562] width 26 height 26
type input "[DATE]"
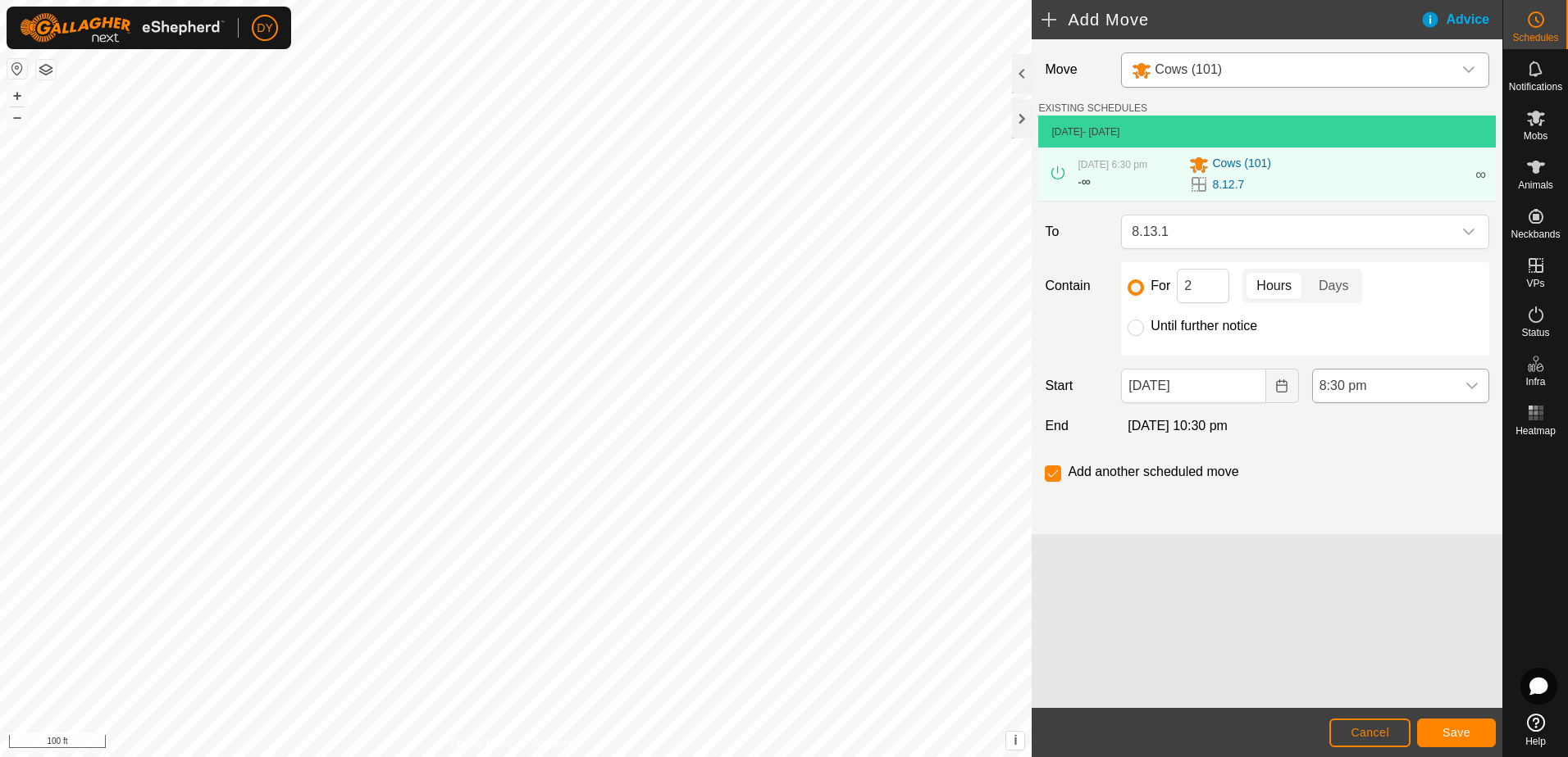
click at [1476, 386] on icon "dropdown trigger" at bounding box center [1472, 387] width 14 height 14
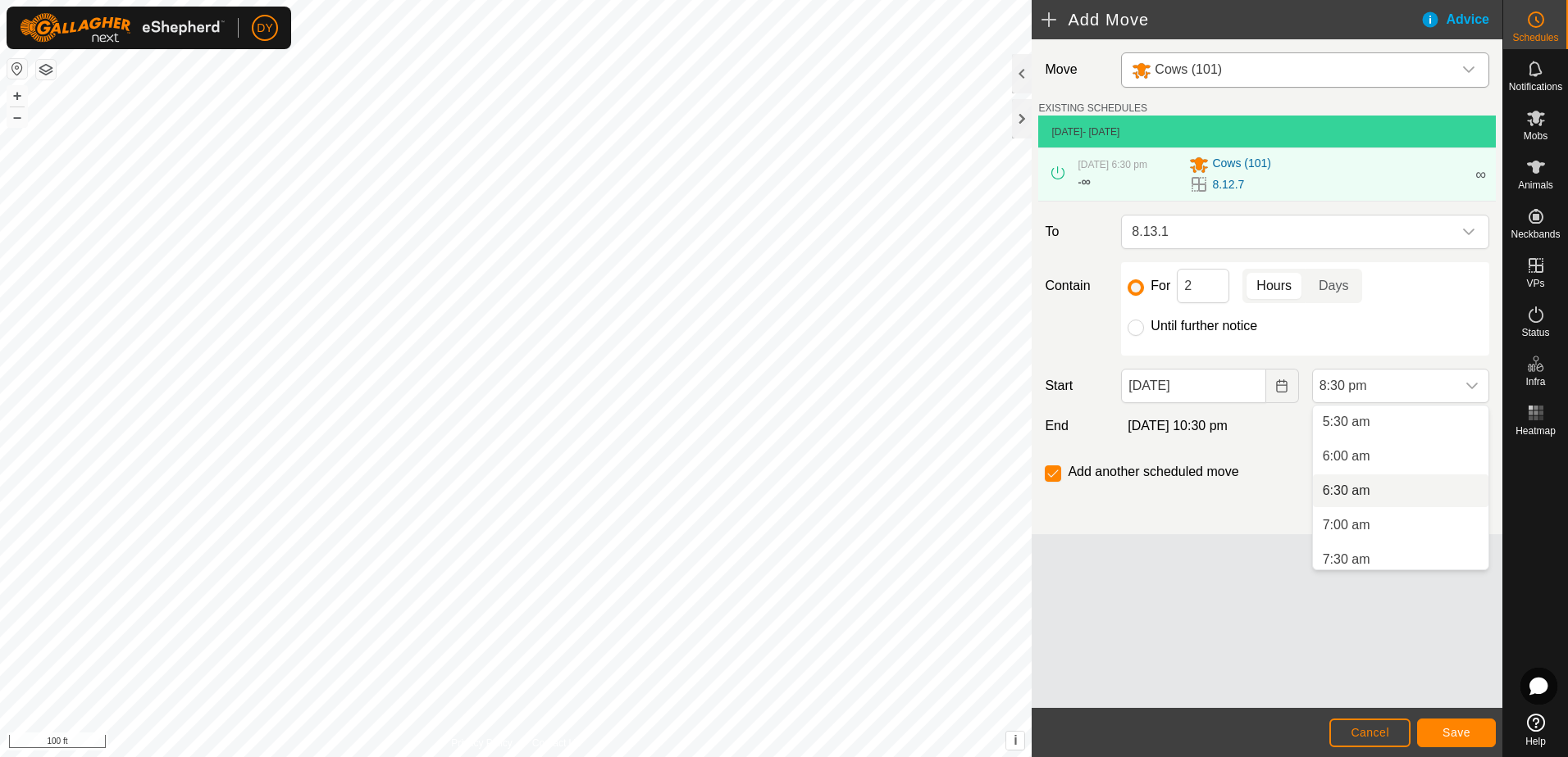
click at [1354, 486] on li "6:30 am" at bounding box center [1400, 491] width 175 height 33
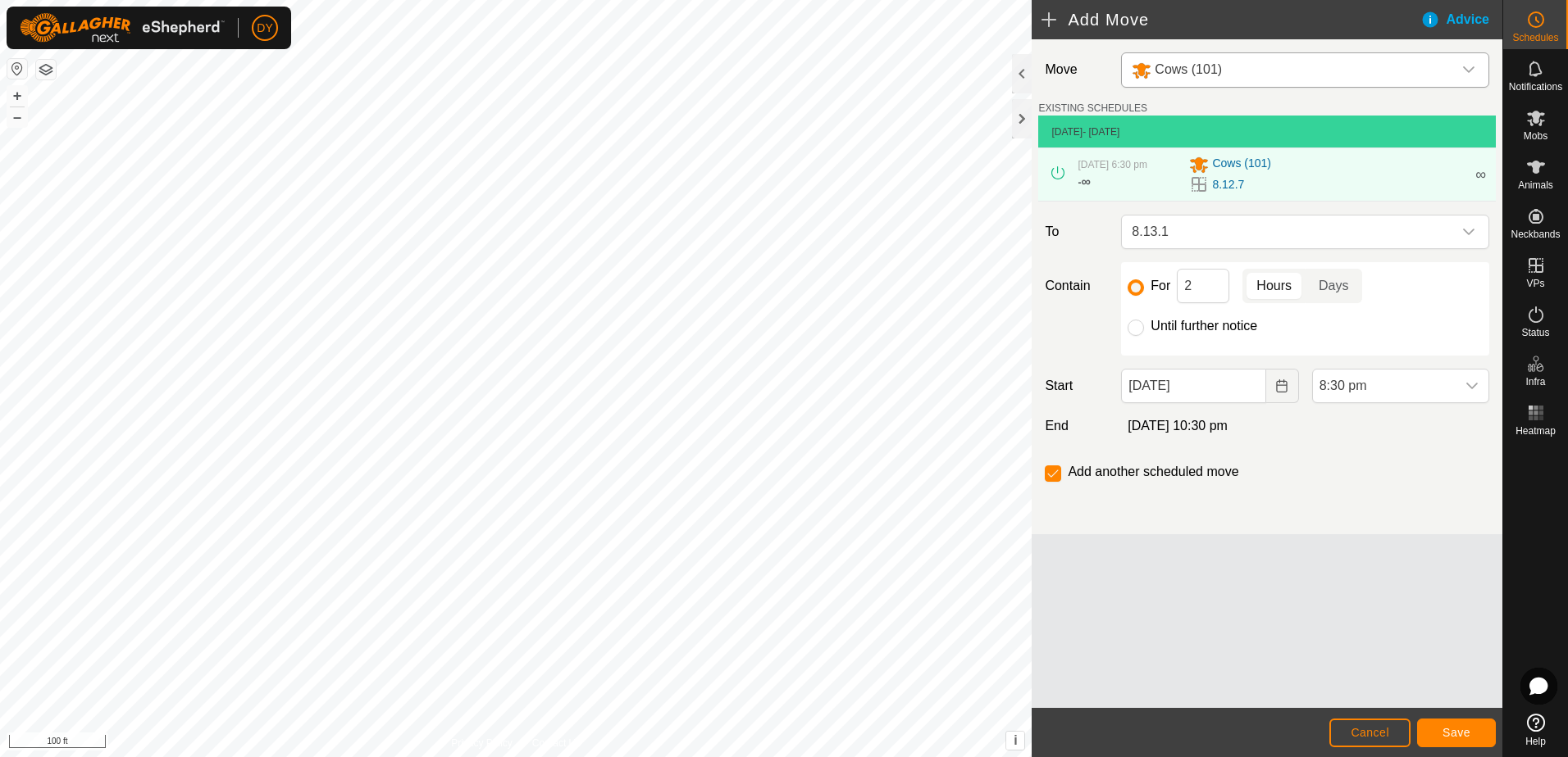
scroll to position [1280, 0]
click at [1444, 733] on span "Save" at bounding box center [1455, 732] width 28 height 14
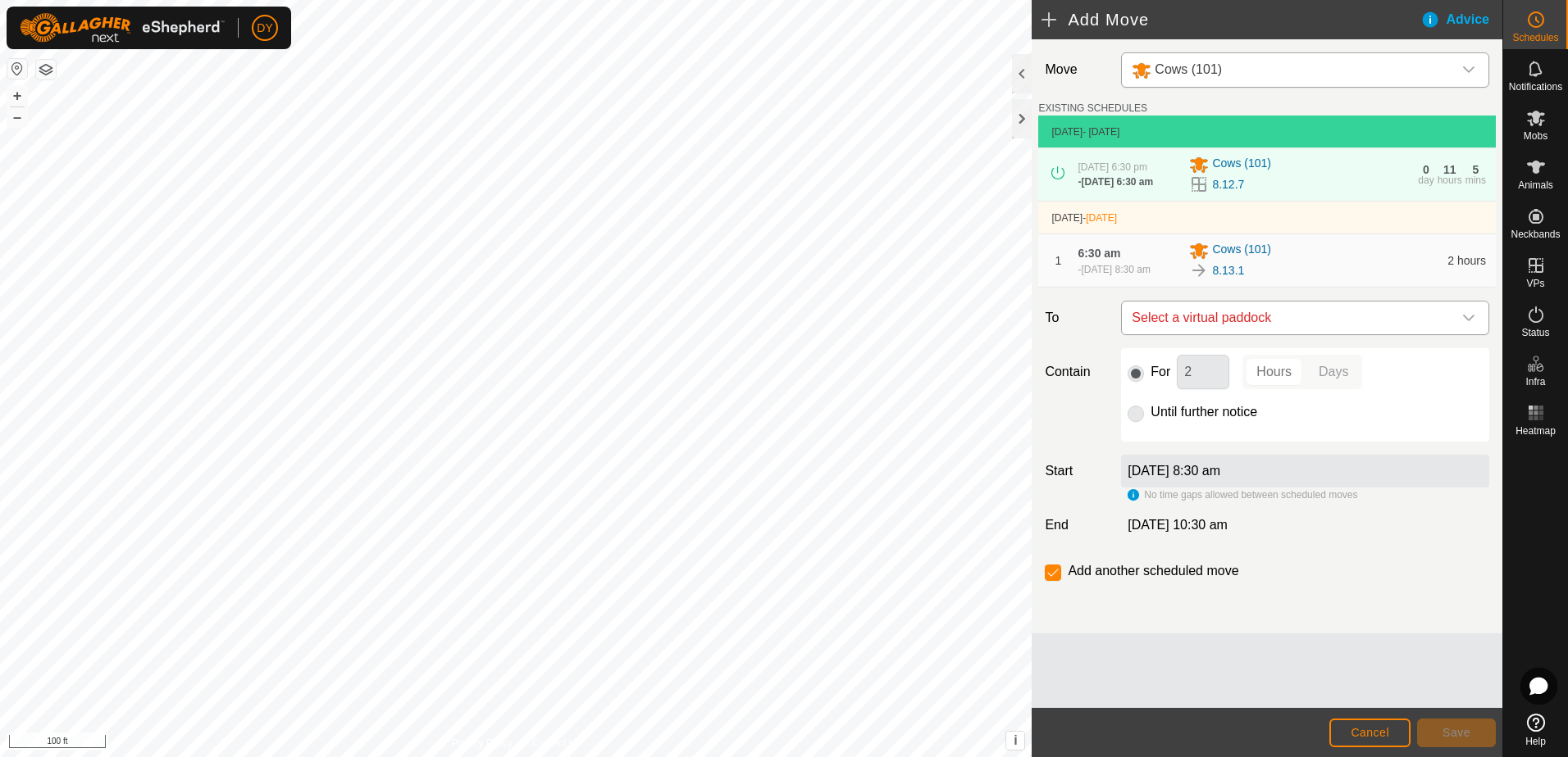
click at [1439, 325] on span "Select a virtual paddock" at bounding box center [1288, 318] width 327 height 33
type input "8.13.2"
click at [1142, 440] on li "8.13.2 8.18 ac" at bounding box center [1305, 440] width 347 height 25
click at [1450, 736] on span "Save" at bounding box center [1455, 732] width 28 height 14
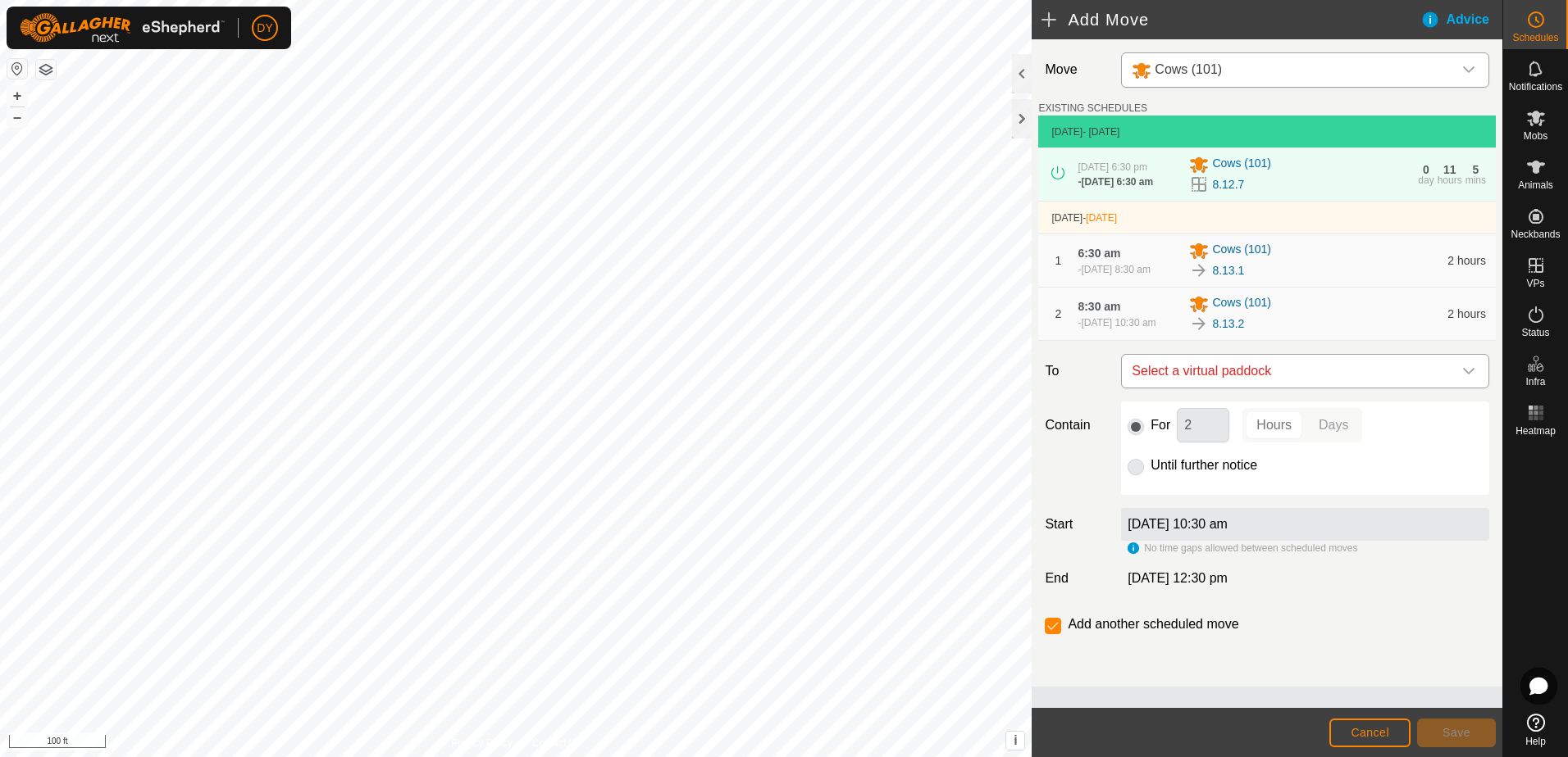
click at [1231, 382] on span "Select a virtual paddock" at bounding box center [1288, 371] width 327 height 33
type input "8.13.3"
click at [1186, 498] on li "8.13.3 8.45 ac" at bounding box center [1305, 500] width 347 height 25
click at [1444, 733] on span "Save" at bounding box center [1455, 732] width 28 height 14
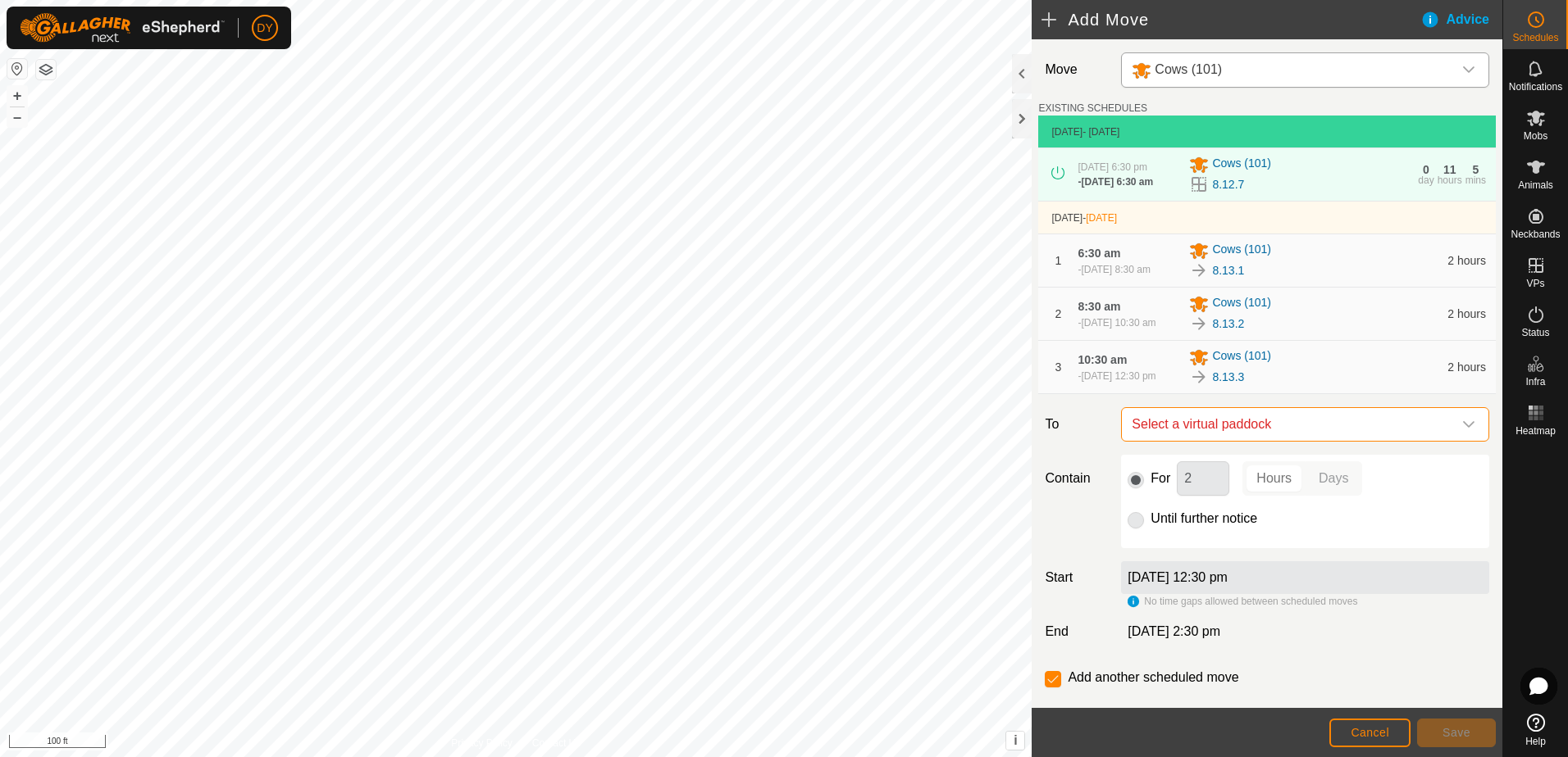
click at [1257, 441] on span "Select a virtual paddock" at bounding box center [1288, 425] width 327 height 33
type input "8.13.4"
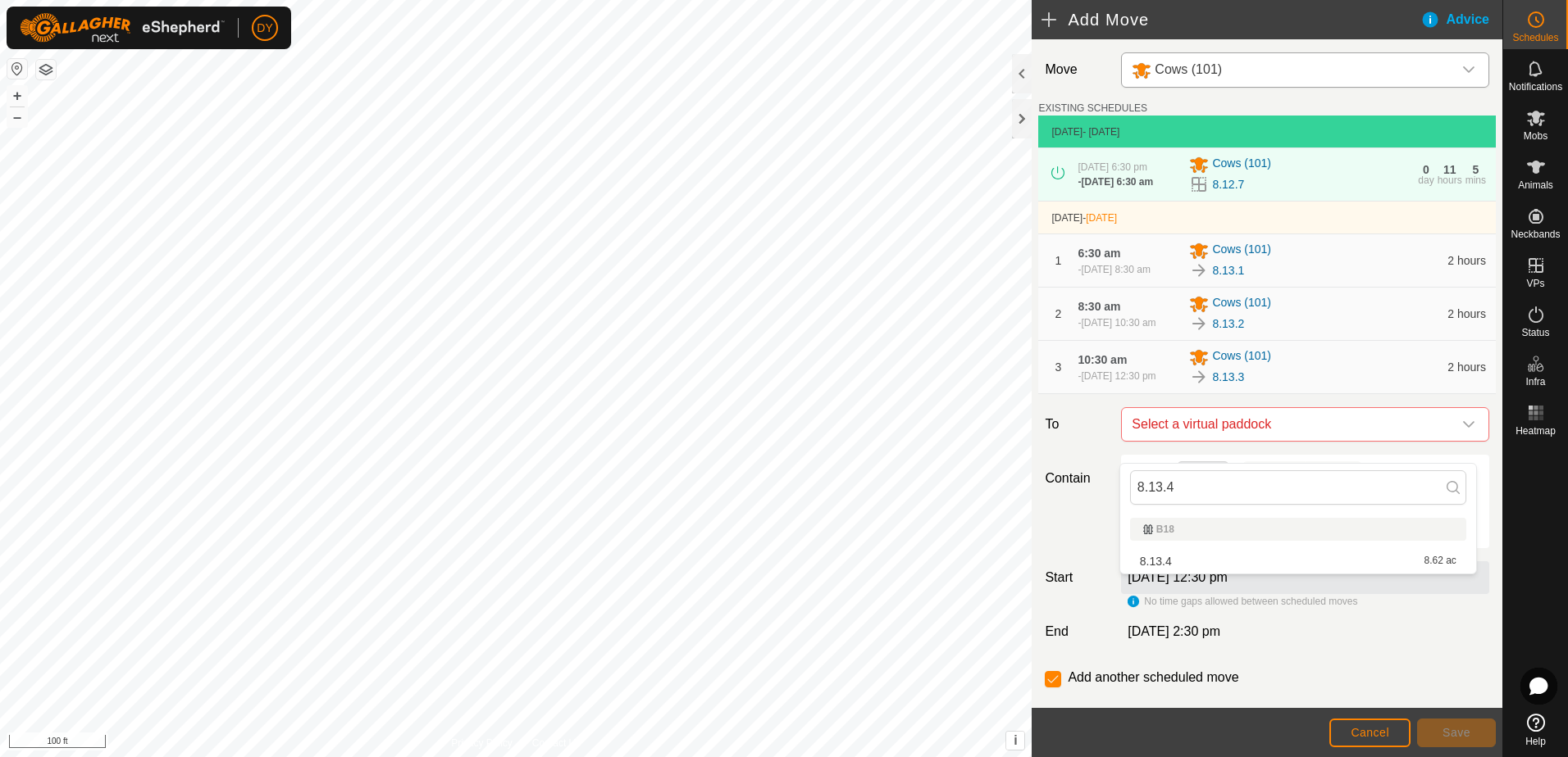
click at [1166, 563] on li "8.13.4 8.62 ac" at bounding box center [1297, 561] width 336 height 25
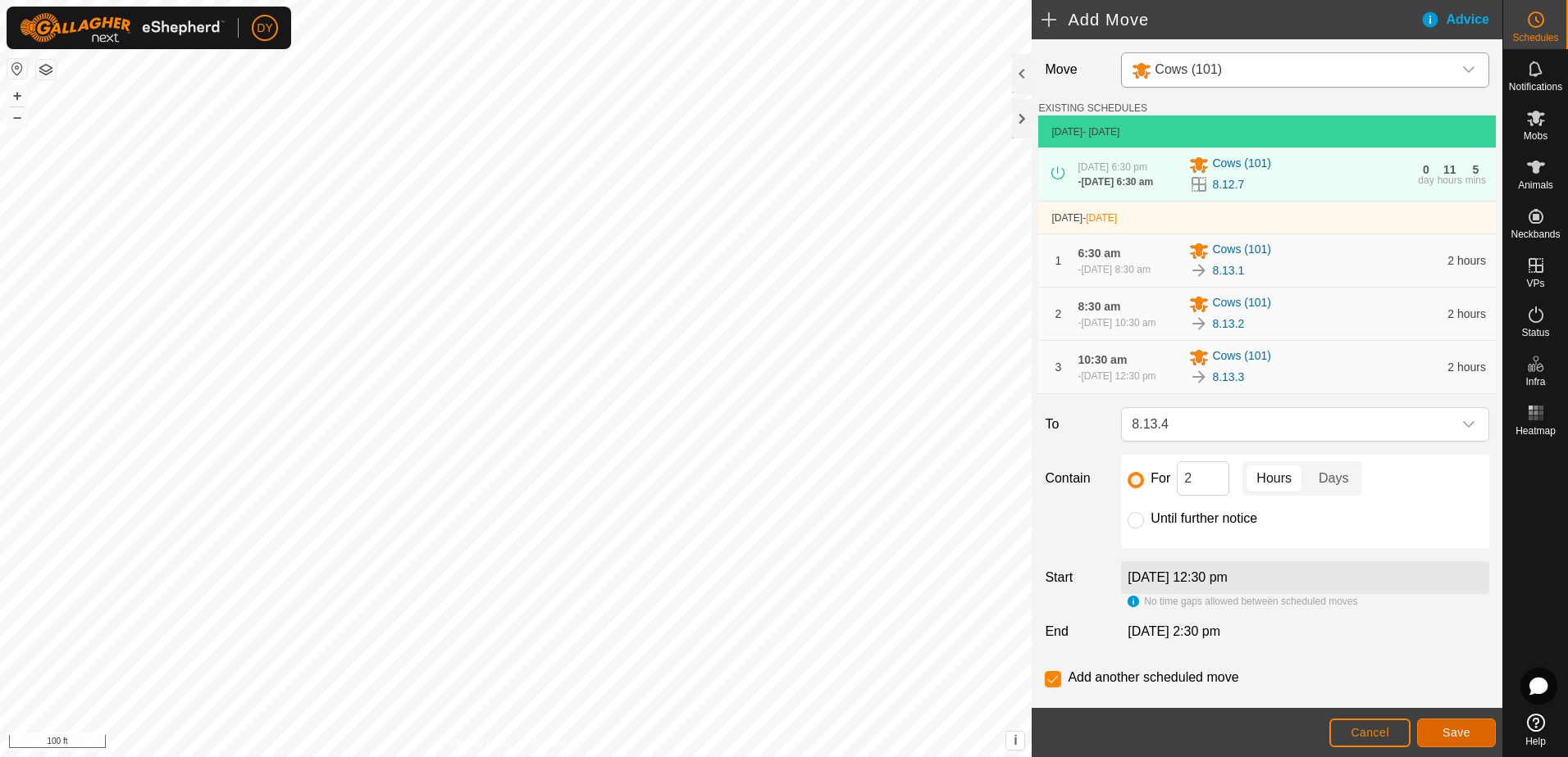
click at [1461, 738] on span "Save" at bounding box center [1455, 732] width 28 height 14
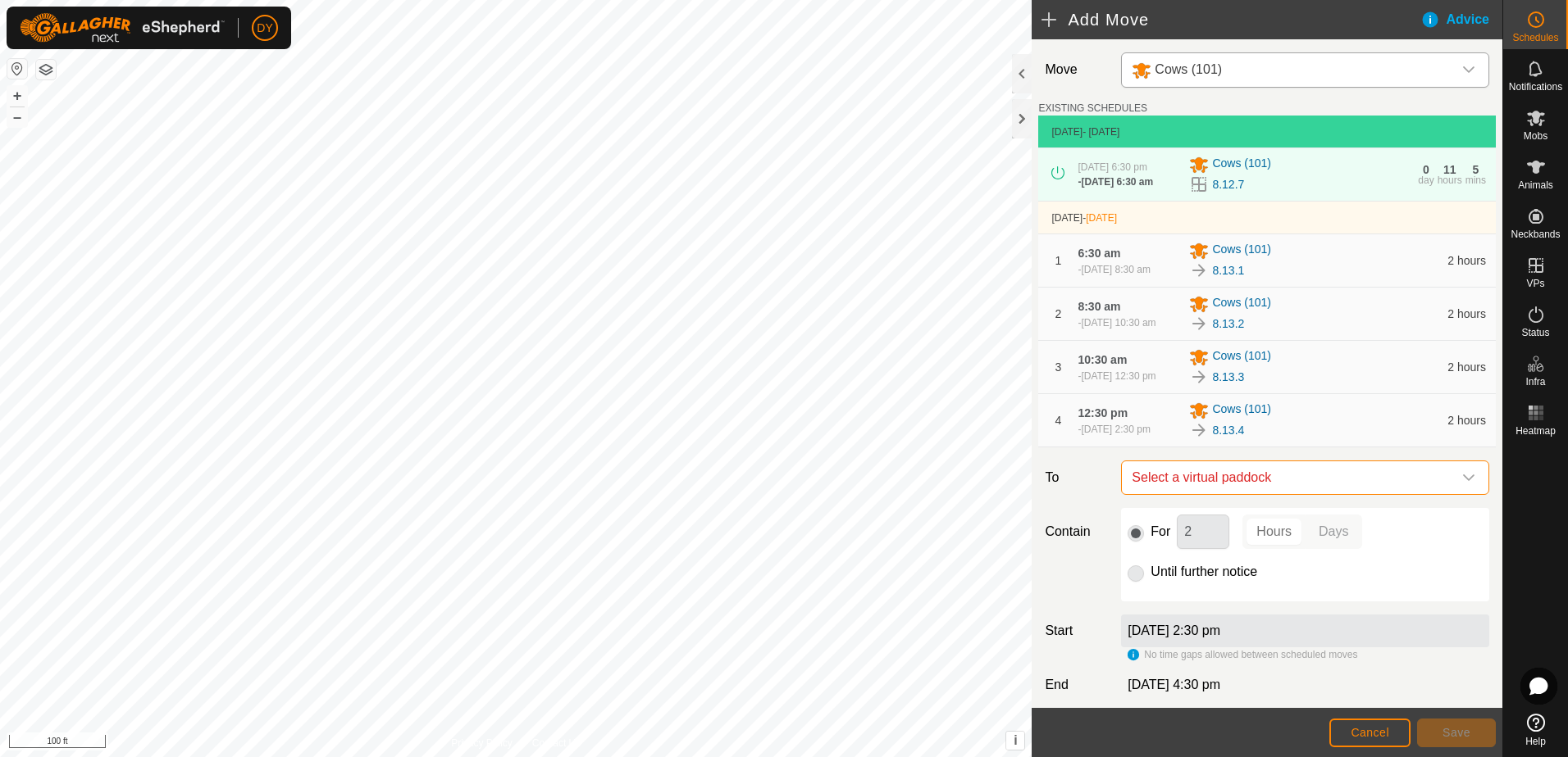
click at [1252, 494] on span "Select a virtual paddock" at bounding box center [1288, 477] width 327 height 33
type input "8.13.5"
click at [1160, 613] on li "8.13.5 8.92 ac" at bounding box center [1297, 614] width 336 height 25
click at [1474, 739] on button "Save" at bounding box center [1455, 733] width 79 height 29
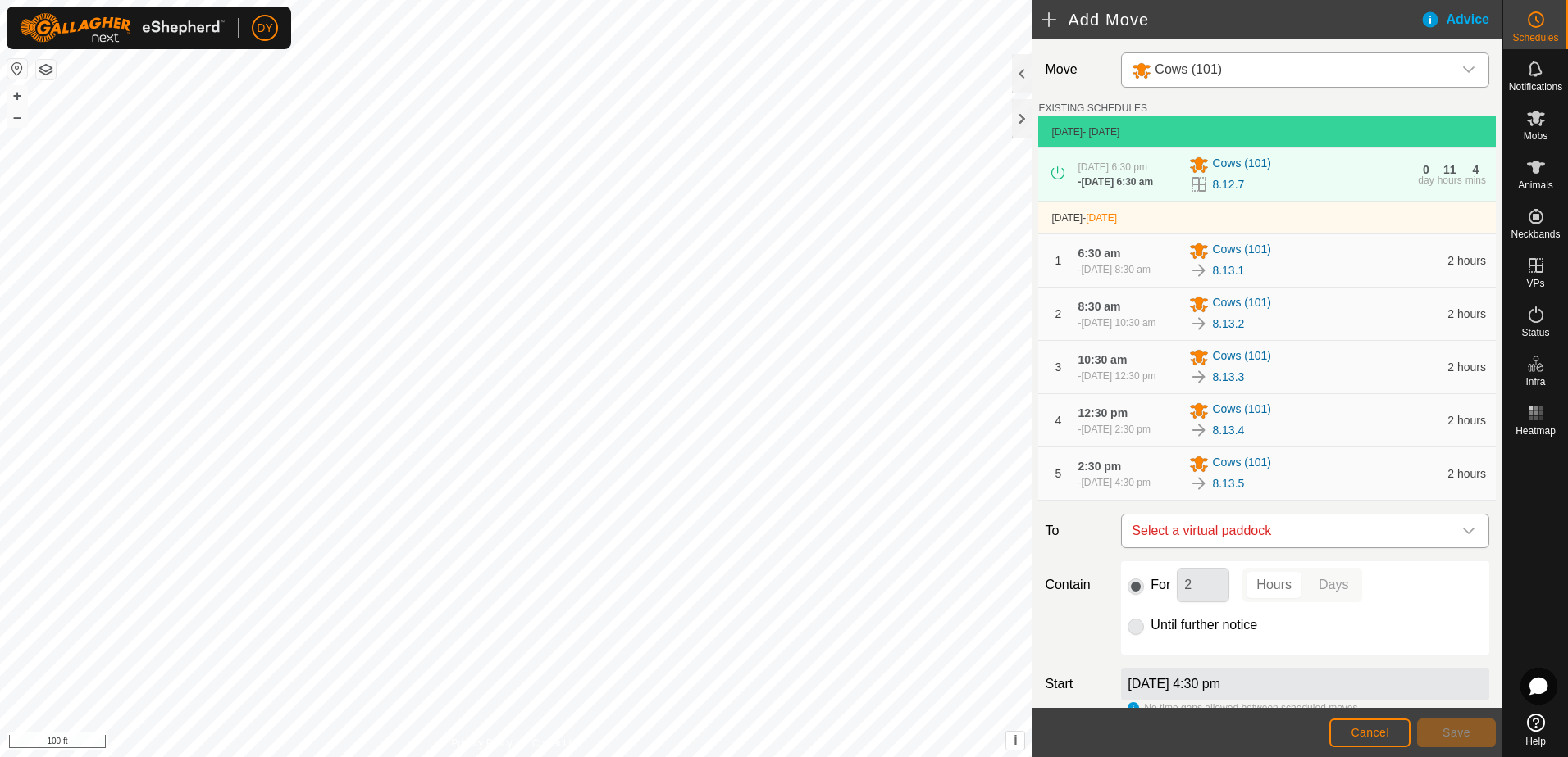
click at [1268, 547] on span "Select a virtual paddock" at bounding box center [1288, 530] width 327 height 33
type input "8.13.6"
click at [1166, 666] on li "8.13.6 9.19 ac" at bounding box center [1297, 667] width 336 height 25
click at [1436, 738] on button "Save" at bounding box center [1455, 733] width 79 height 29
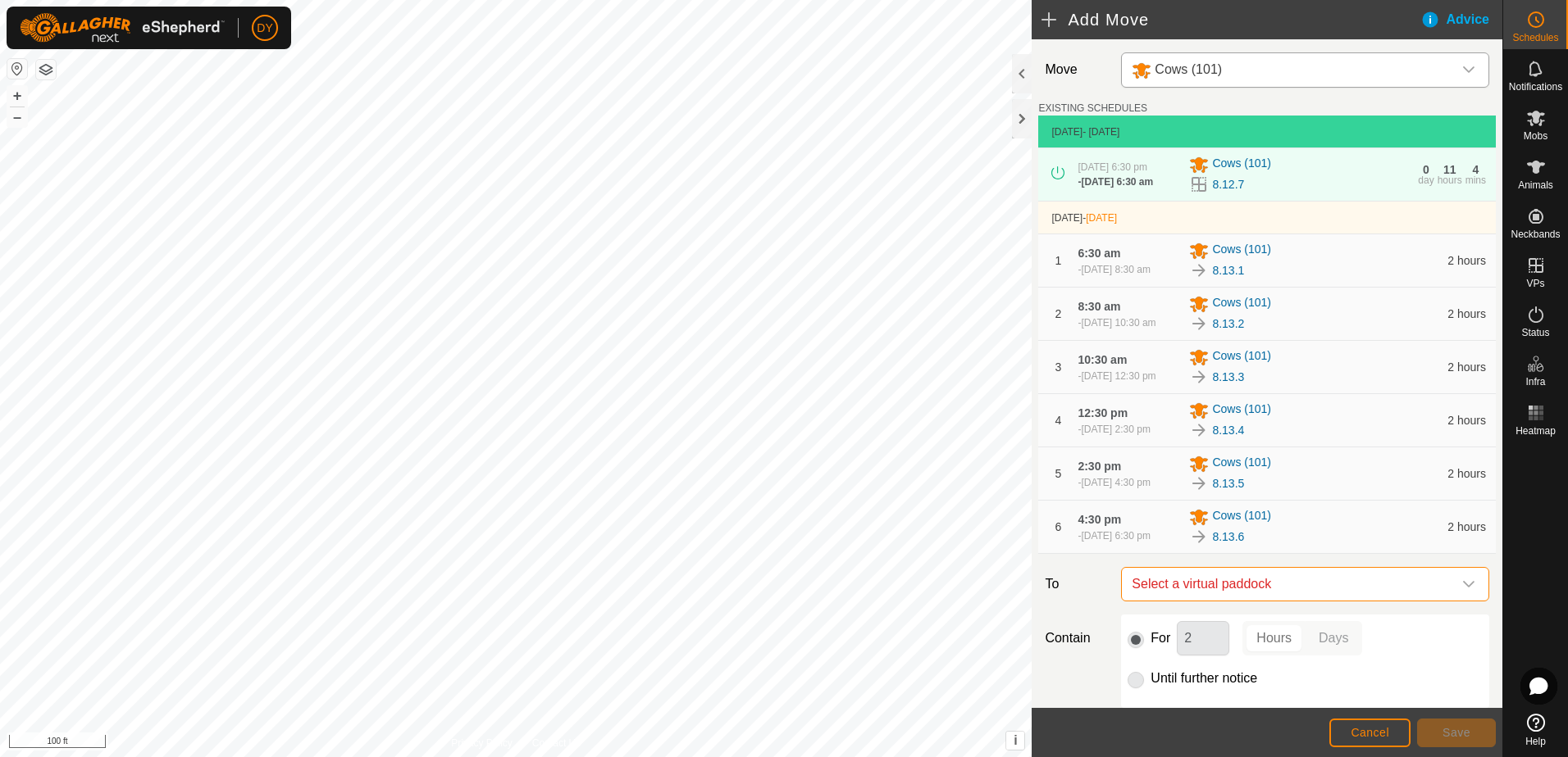
click at [1244, 601] on span "Select a virtual paddock" at bounding box center [1288, 584] width 327 height 33
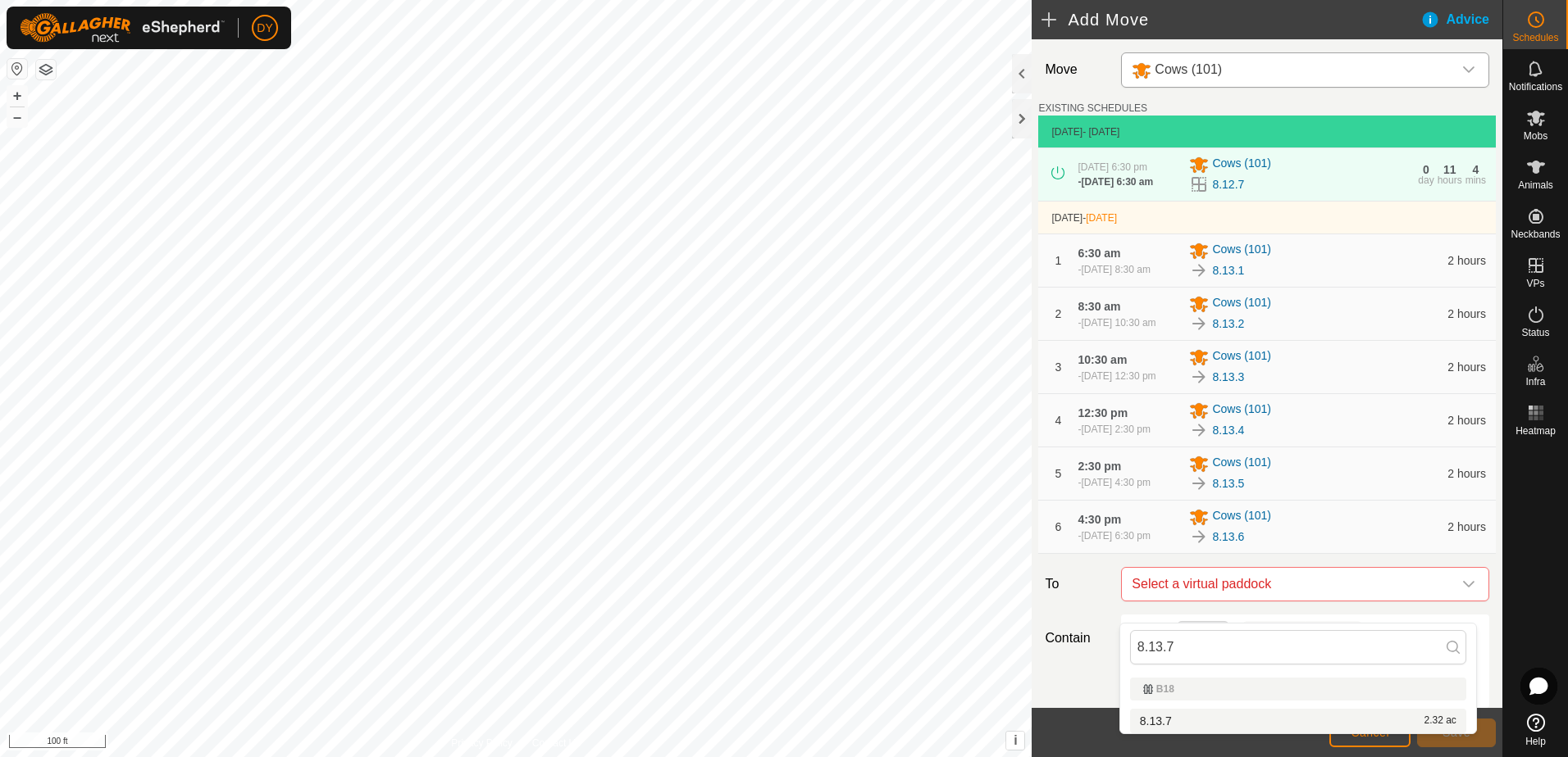
type input "8.13.7"
click at [1158, 721] on li "8.13.7 2.32 ac" at bounding box center [1297, 721] width 336 height 25
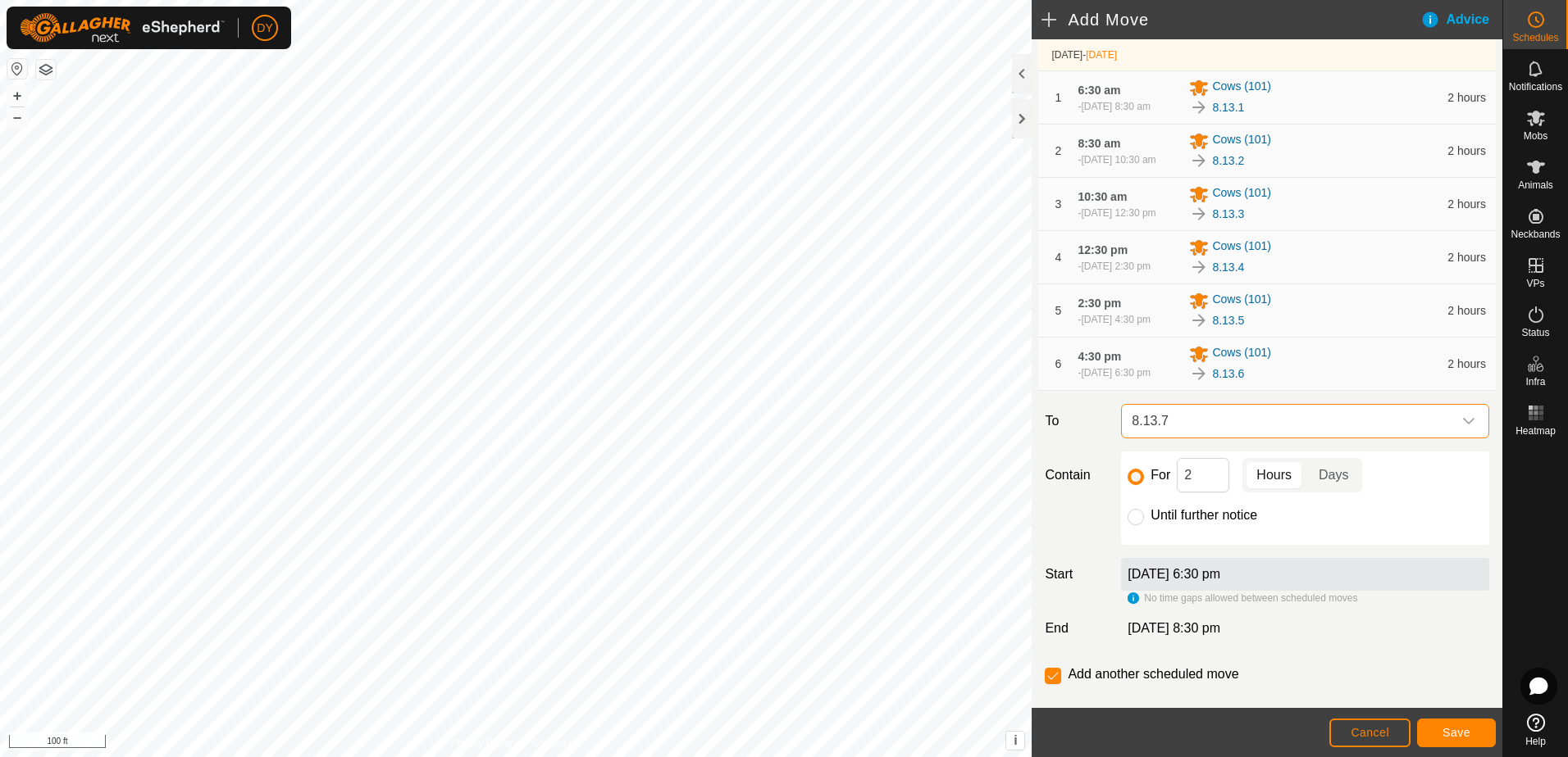
scroll to position [164, 0]
click at [1138, 524] on input "Until further notice" at bounding box center [1135, 516] width 16 height 16
radio input "true"
checkbox input "false"
click at [1444, 736] on span "Save" at bounding box center [1455, 732] width 28 height 14
